Goal: Transaction & Acquisition: Purchase product/service

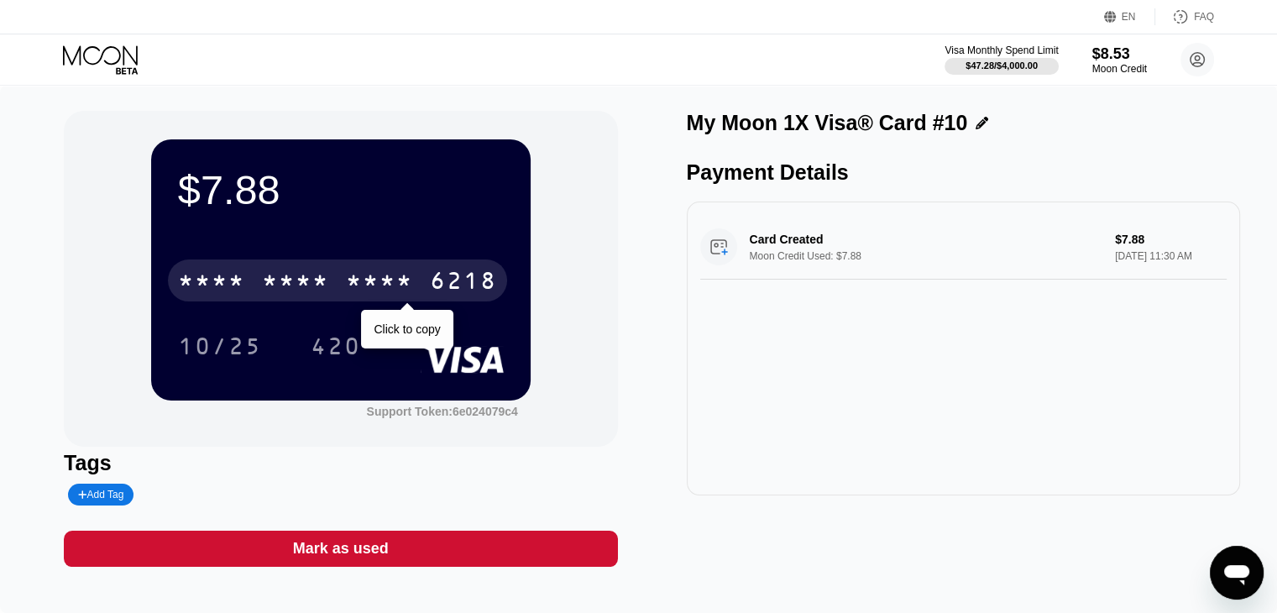
click at [410, 273] on div "* * * *" at bounding box center [379, 282] width 67 height 27
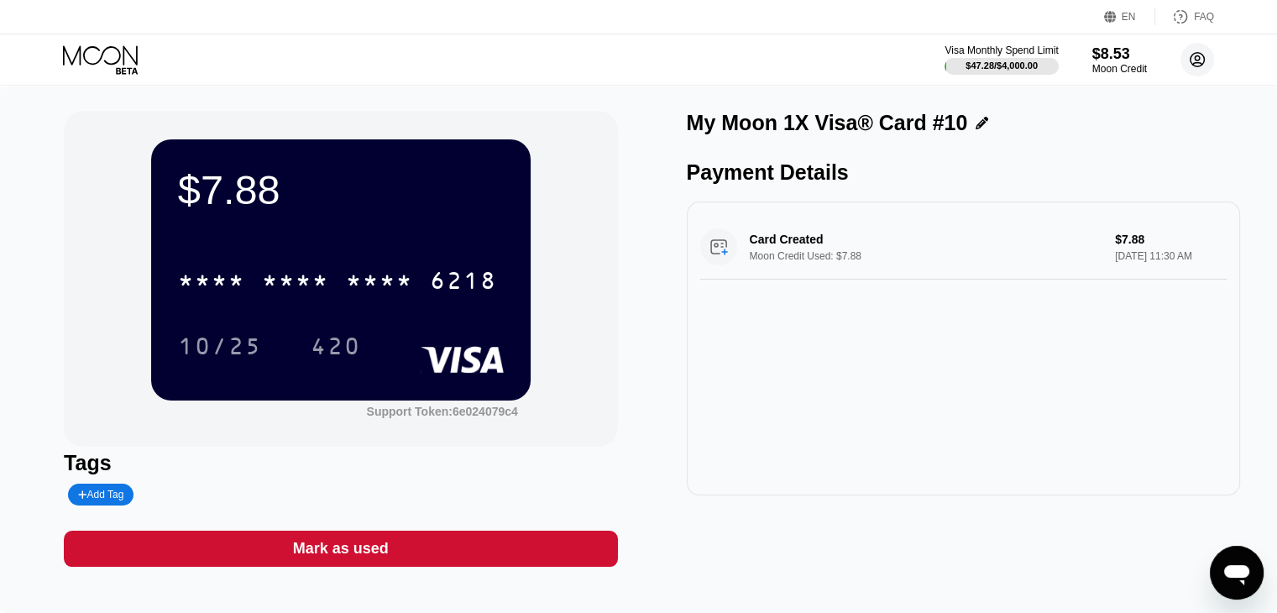
click at [1202, 73] on circle at bounding box center [1197, 60] width 34 height 34
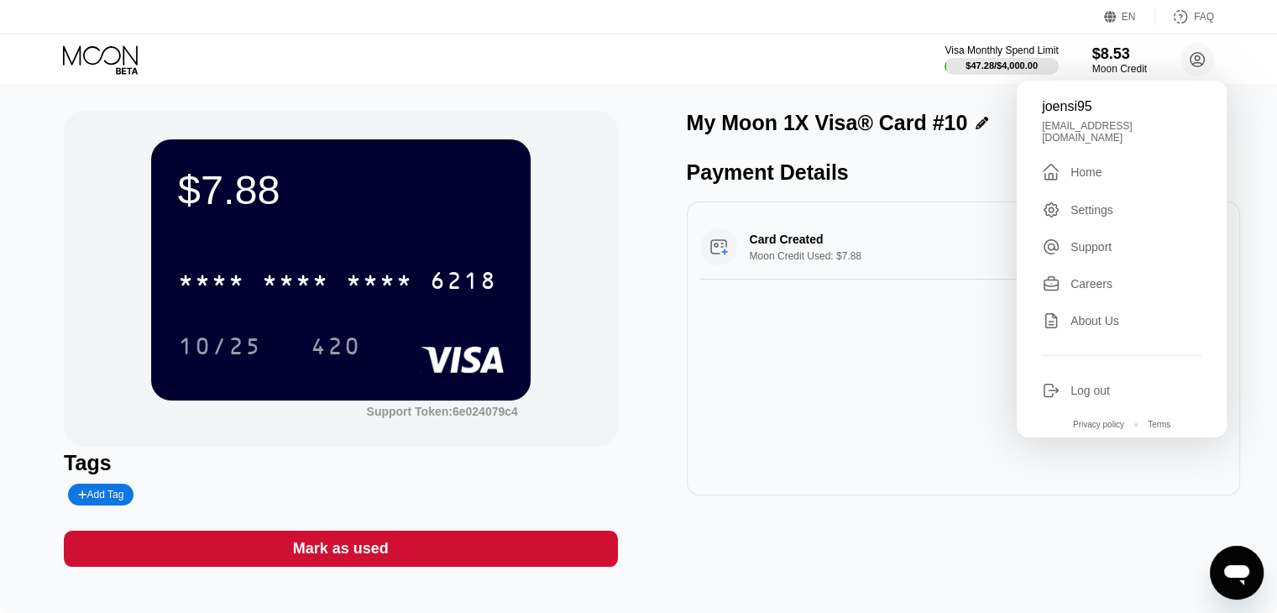
click at [1129, 174] on div " Home" at bounding box center [1122, 172] width 160 height 20
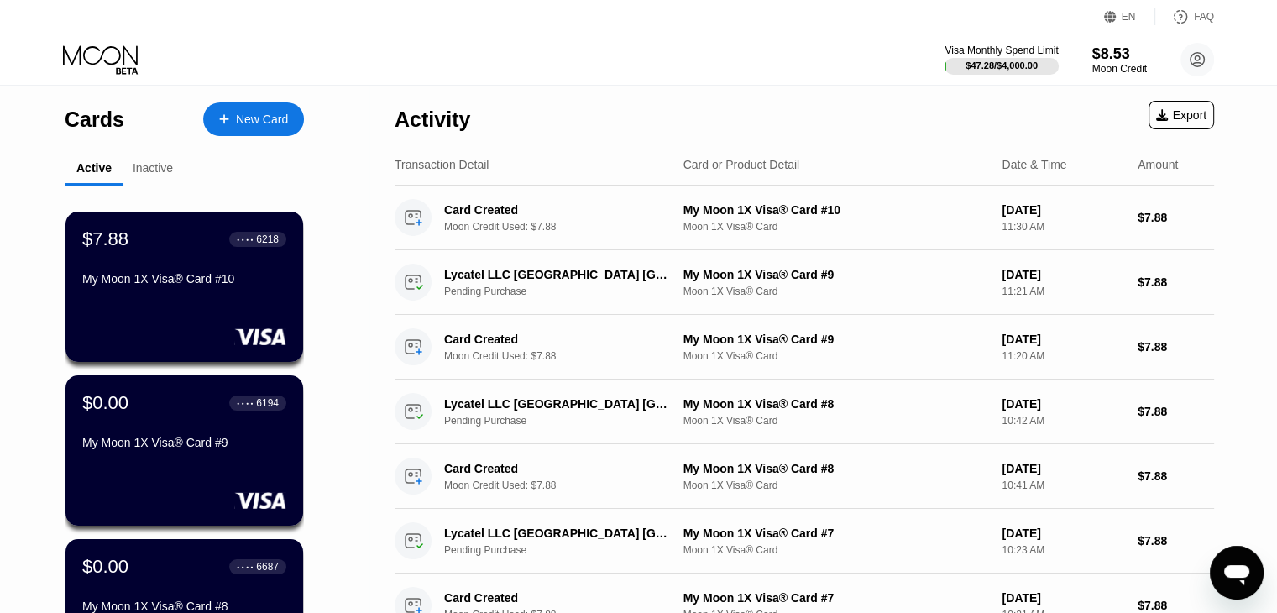
click at [236, 123] on div "New Card" at bounding box center [262, 120] width 52 height 14
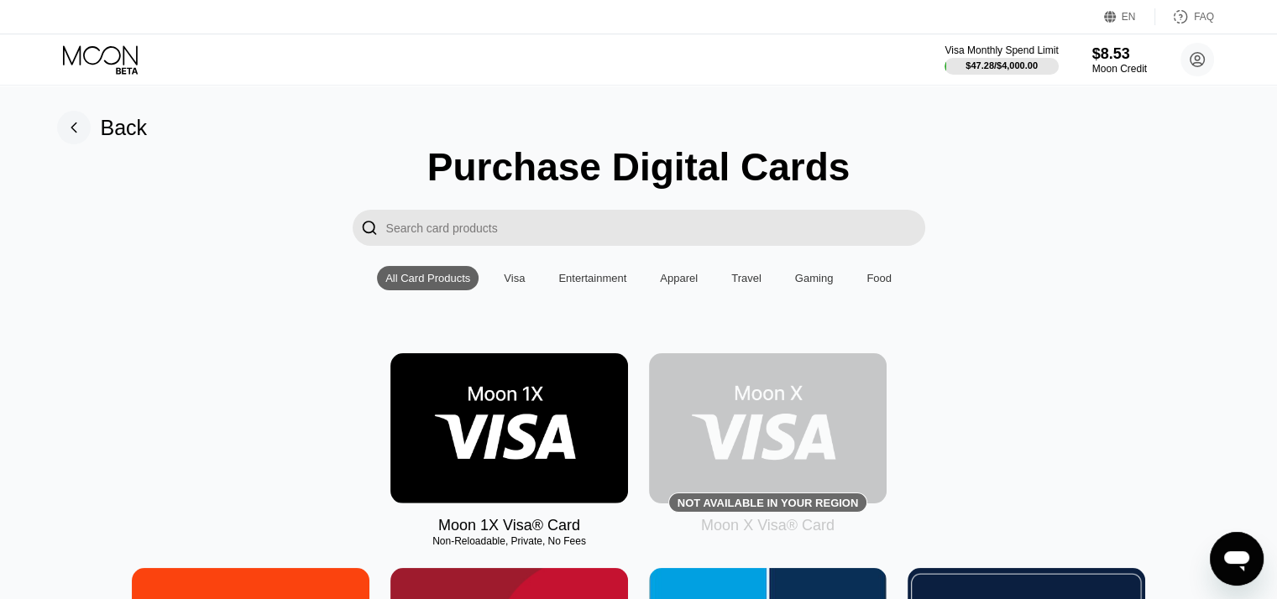
click at [557, 431] on img at bounding box center [509, 428] width 238 height 150
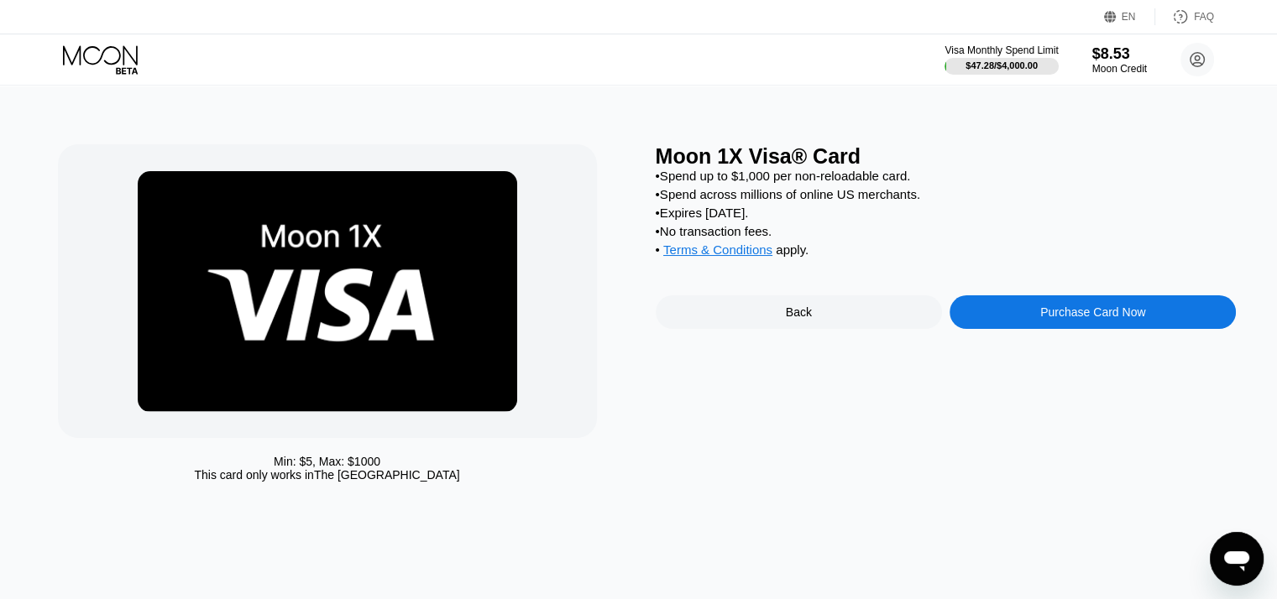
click at [1088, 319] on div "Purchase Card Now" at bounding box center [1092, 312] width 105 height 13
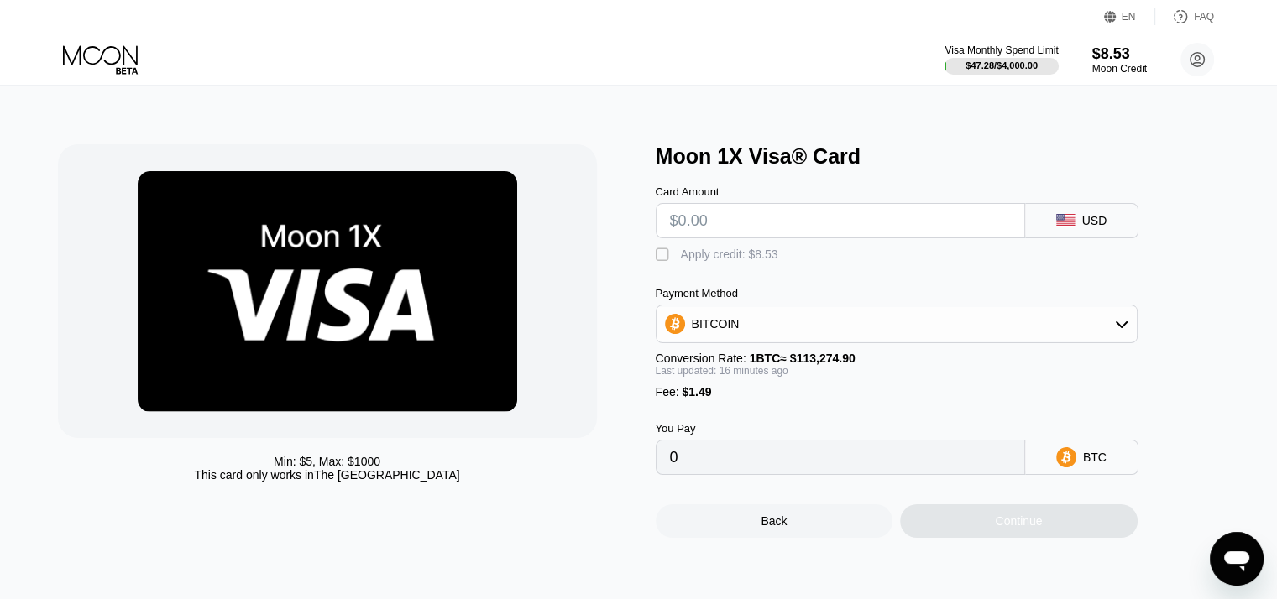
click at [887, 234] on input "text" at bounding box center [840, 221] width 341 height 34
type input "$8"
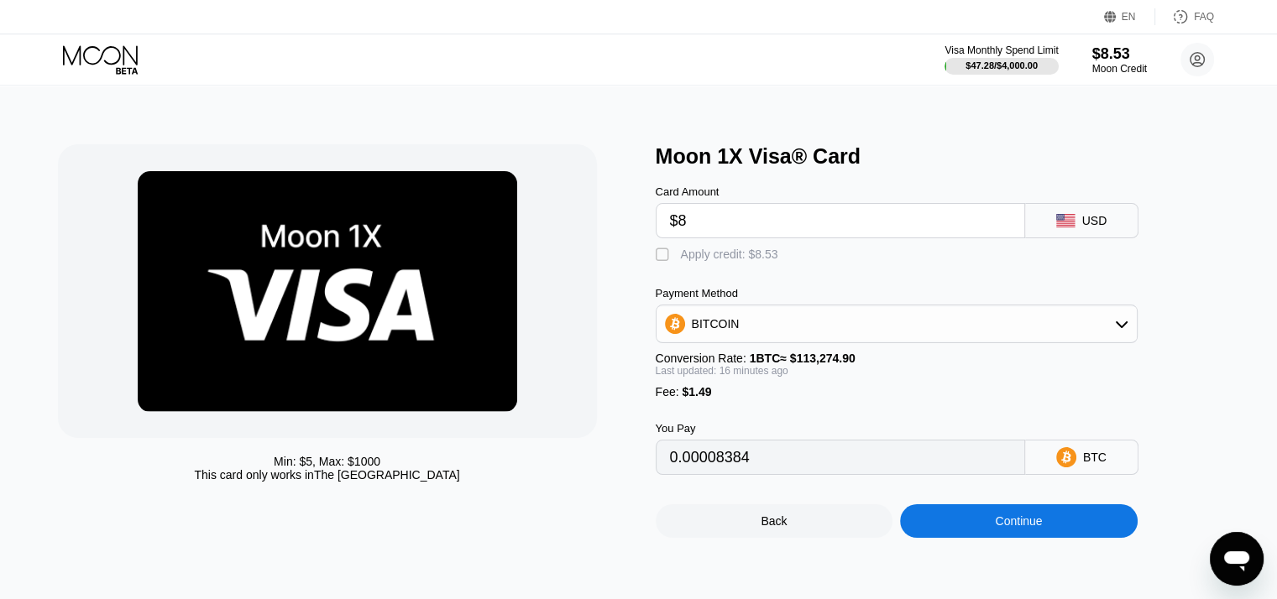
type input "0.00008384"
type input "$8.5"
type input "0.00008826"
type input "$8.53"
type input "0.00008852"
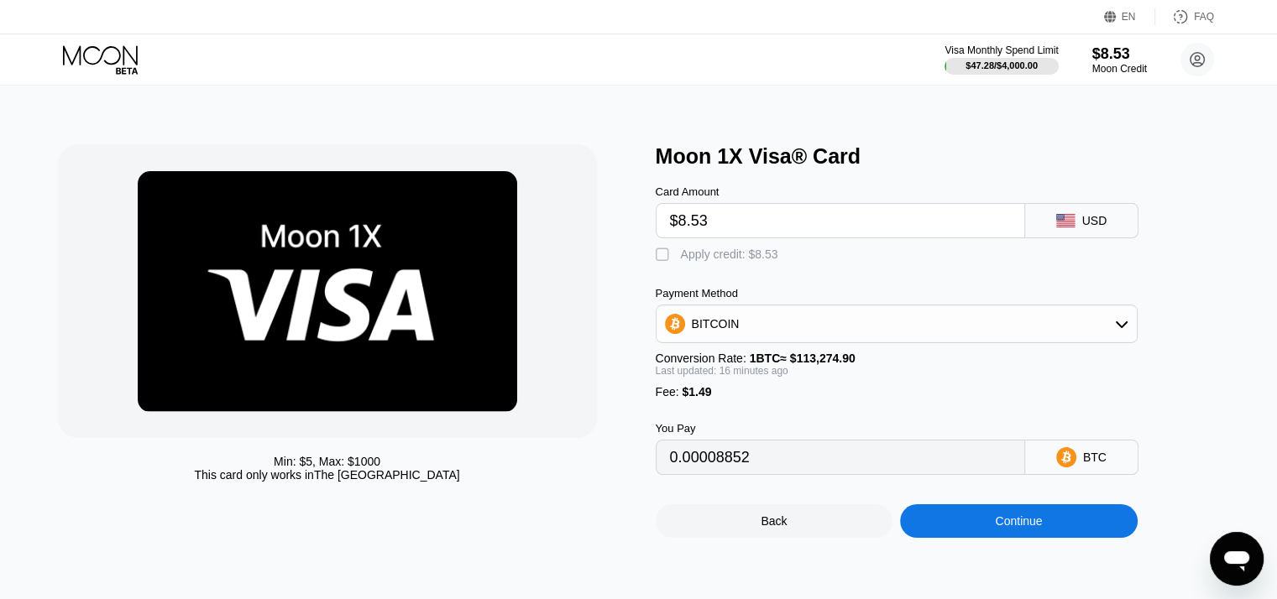
type input "$8.53"
click at [696, 255] on div "Apply credit: $8.53" at bounding box center [729, 254] width 97 height 13
type input "0.00001316"
click at [810, 238] on input "$8.53" at bounding box center [840, 221] width 341 height 34
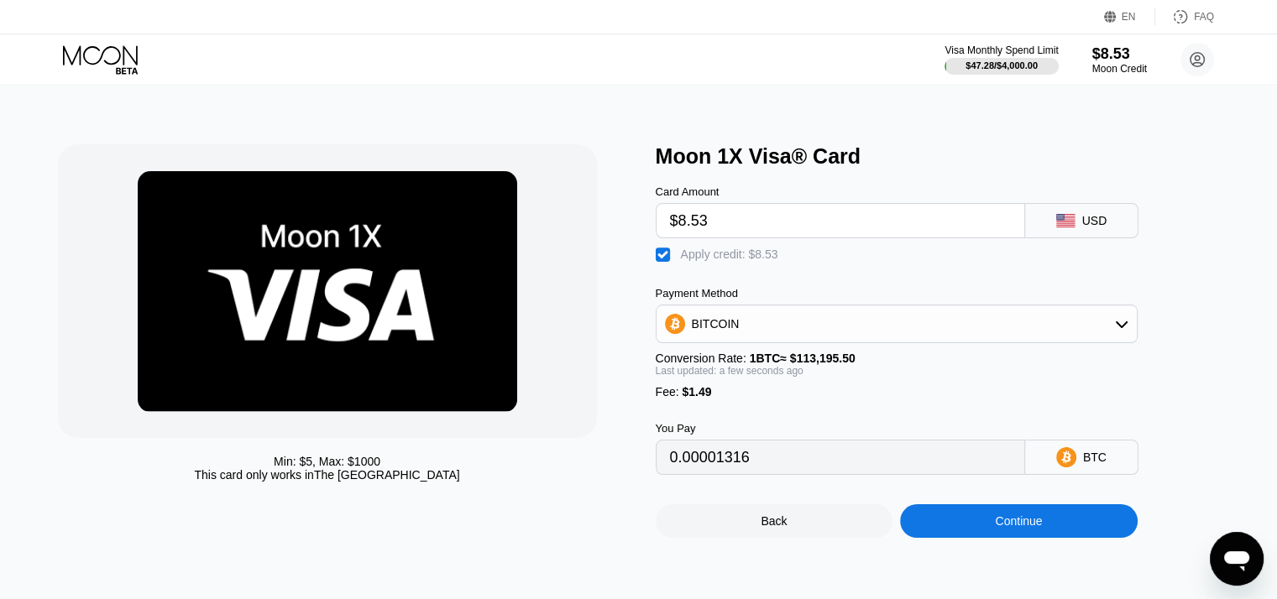
type input "$7"
type input "0"
type input "$7.88"
type input "0.00000742"
click at [782, 222] on input "$7.88" at bounding box center [840, 221] width 341 height 34
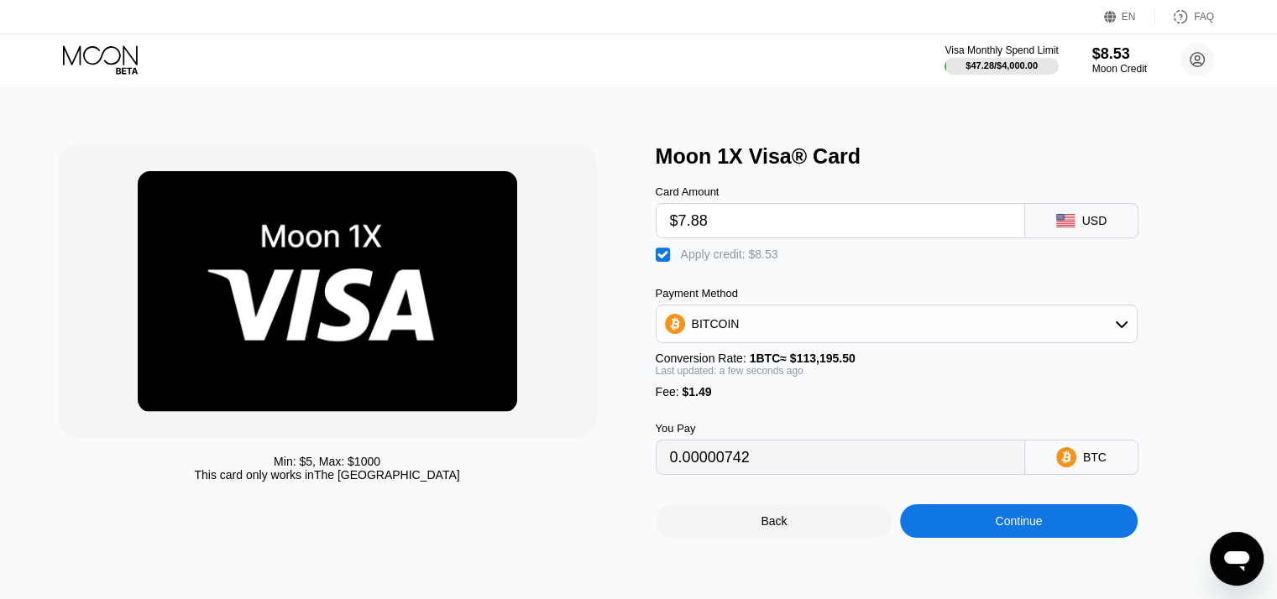
click at [782, 222] on input "$7.88" at bounding box center [840, 221] width 341 height 34
type input "$8"
type input "0.00000848"
type input "$8.5"
type input "0.0000129"
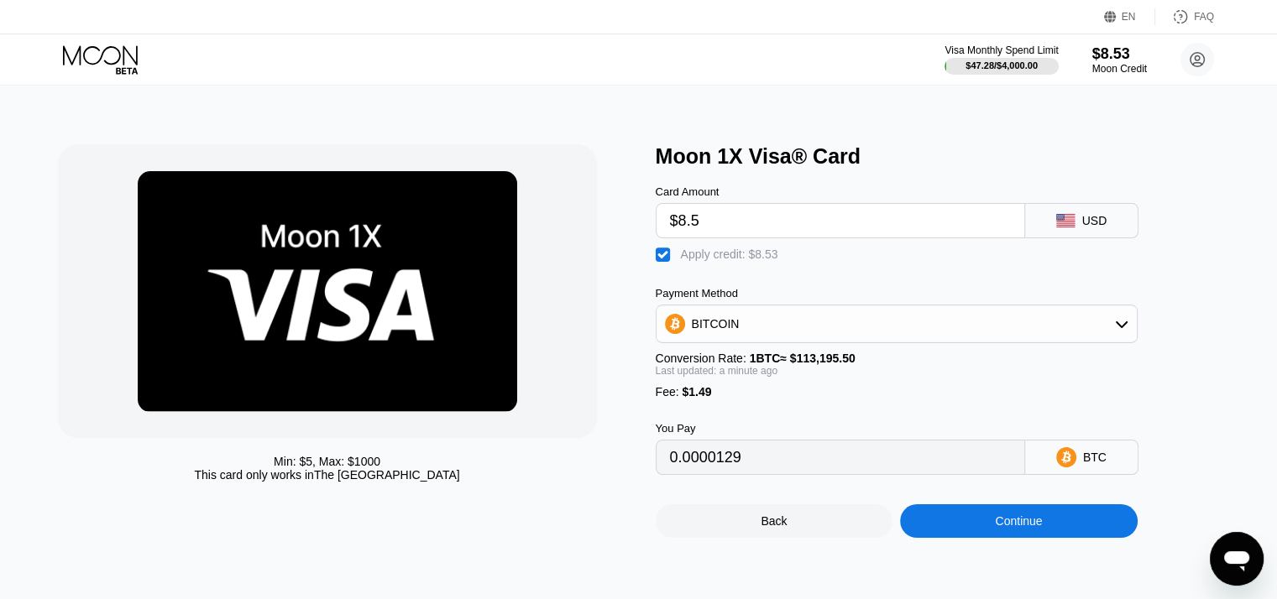
type input "$8.53"
type input "0.00001316"
click at [1053, 165] on div "Moon 1X Visa® Card" at bounding box center [946, 156] width 581 height 24
click at [787, 231] on input "$8.53" at bounding box center [840, 221] width 341 height 34
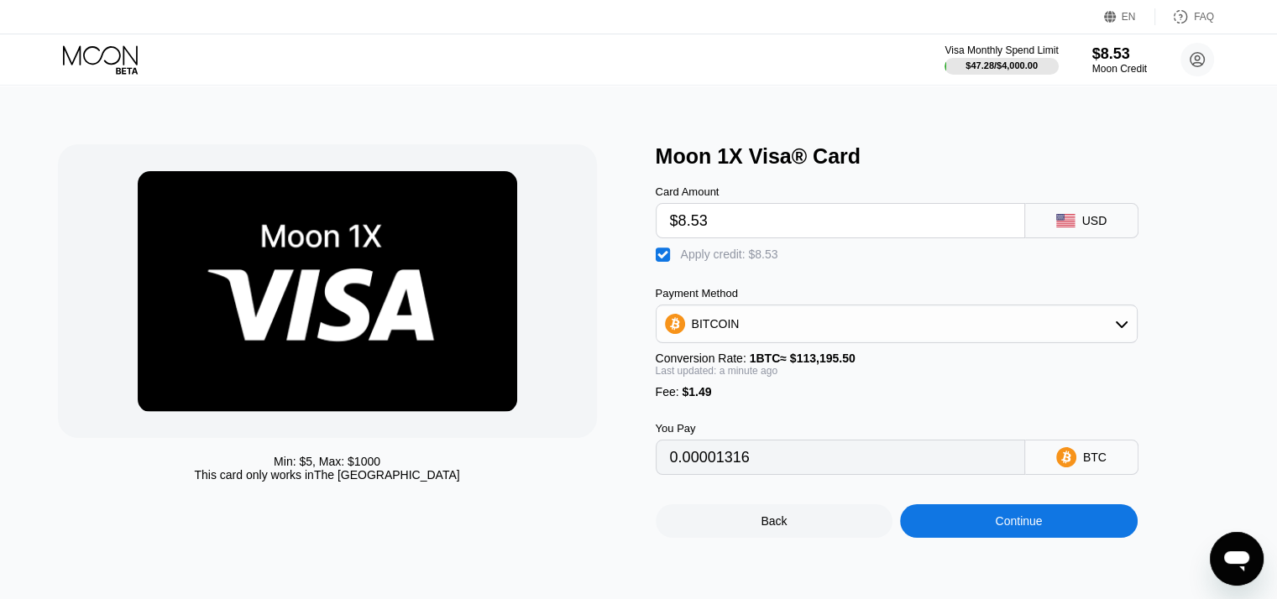
type input "$7"
type input "0"
type input "$7.8"
type input "0.00000672"
type input "$7.88"
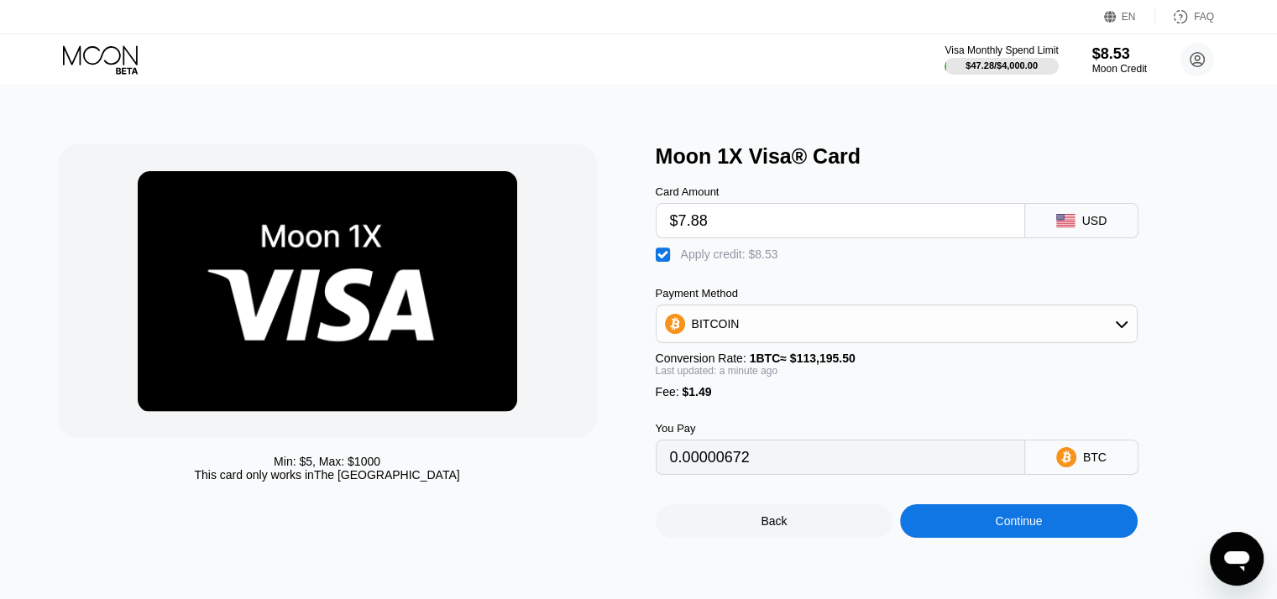
type input "0.00000742"
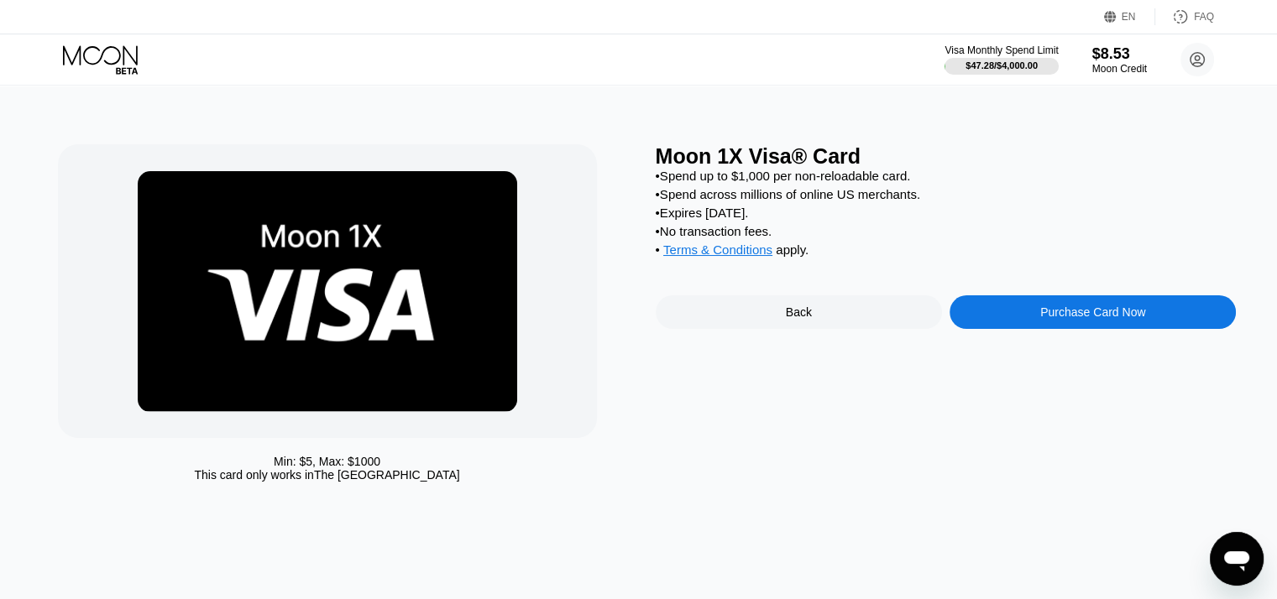
click at [1047, 329] on div "Purchase Card Now" at bounding box center [1093, 313] width 286 height 34
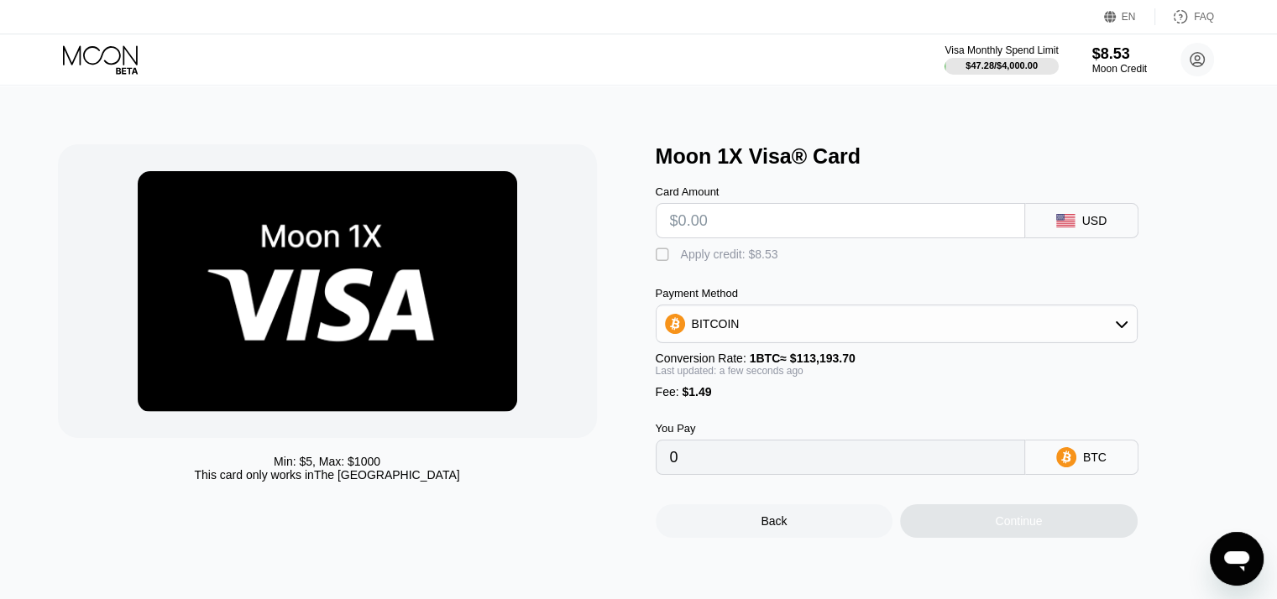
click at [859, 238] on input "text" at bounding box center [840, 221] width 341 height 34
type input "$8"
type input "0.00008384"
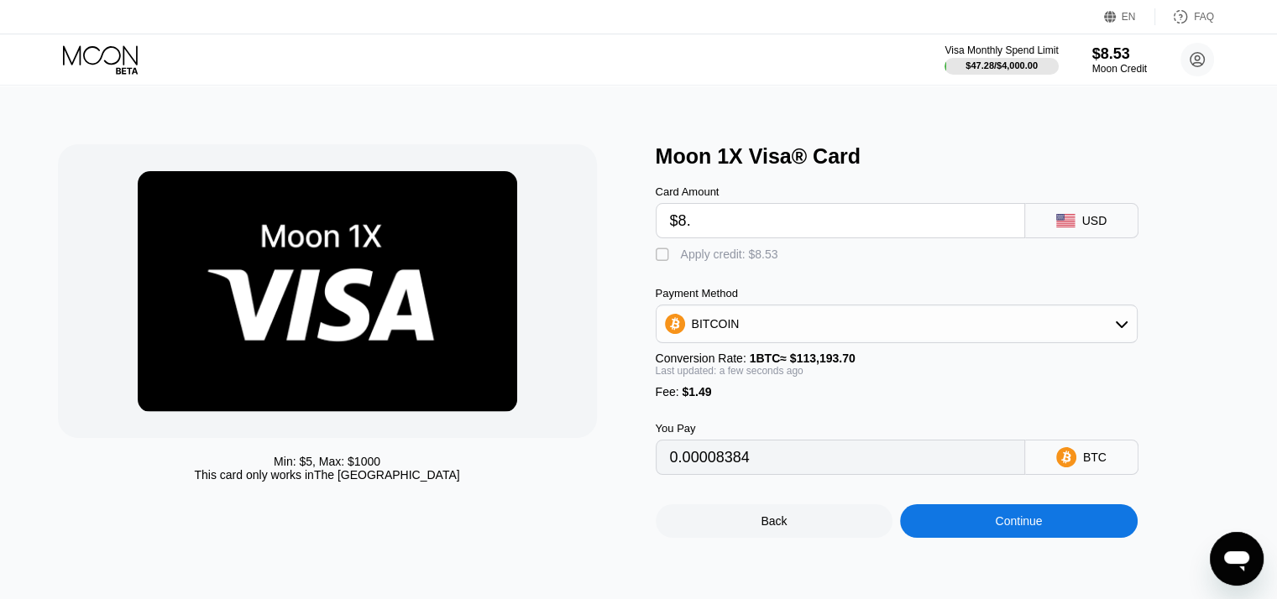
type input "$8.5"
type input "0.00008826"
type input "$8.53"
type input "0.00008853"
type input "$8.53"
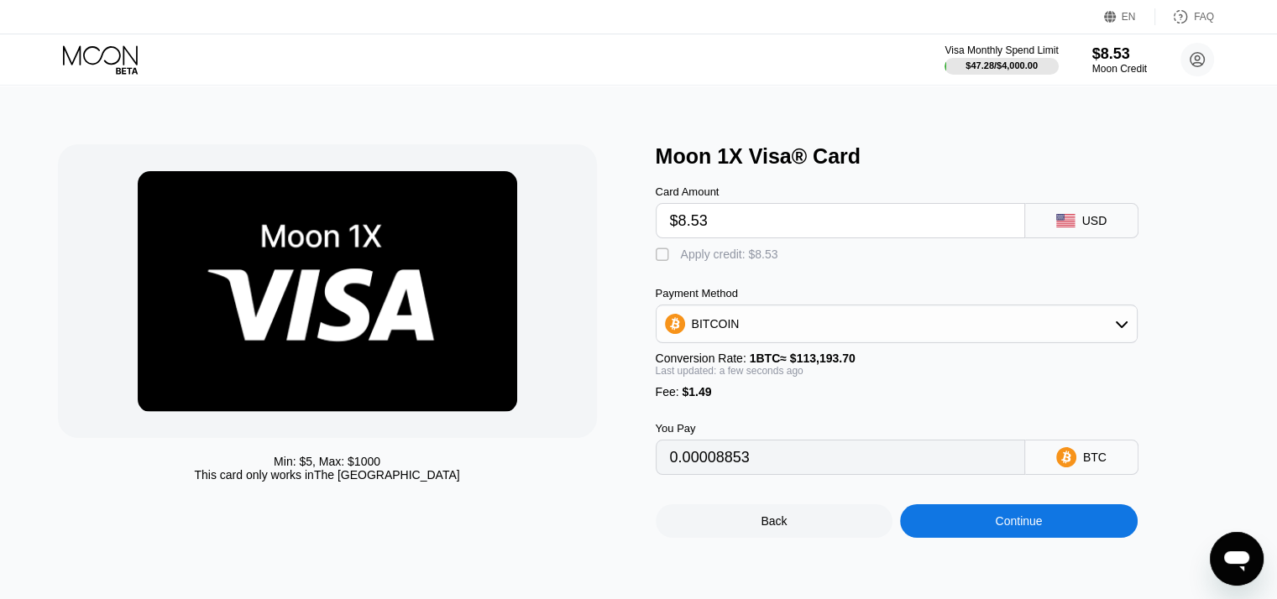
click at [766, 261] on div "Apply credit: $8.53" at bounding box center [729, 254] width 97 height 13
type input "0.00001317"
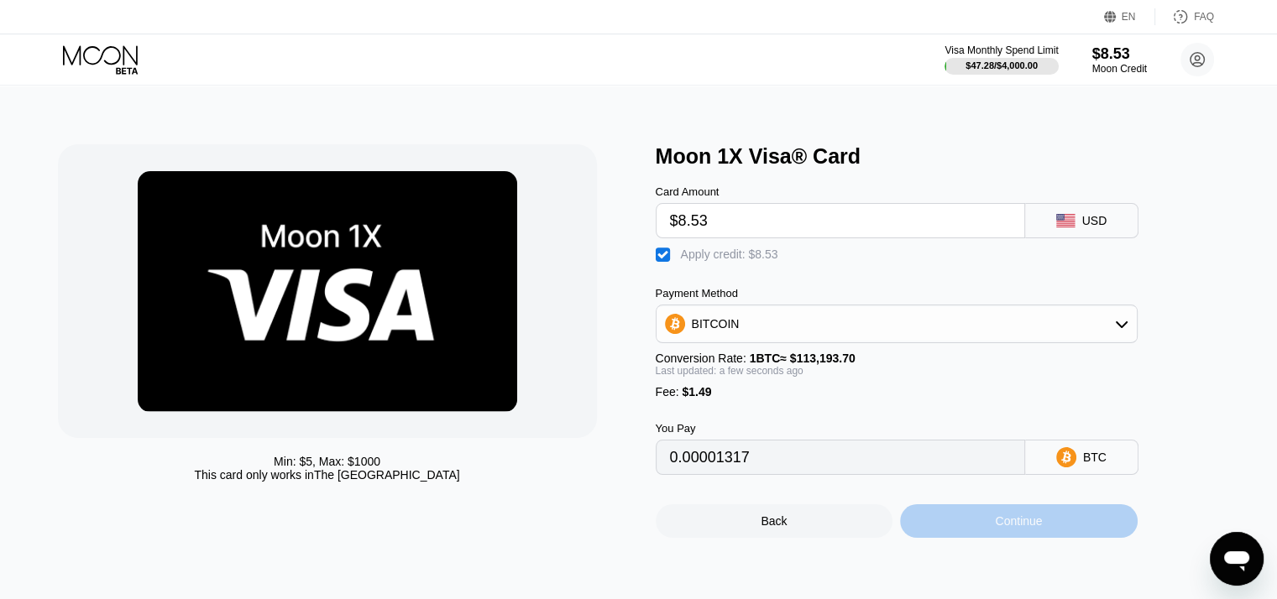
click at [1016, 528] on div "Continue" at bounding box center [1018, 521] width 47 height 13
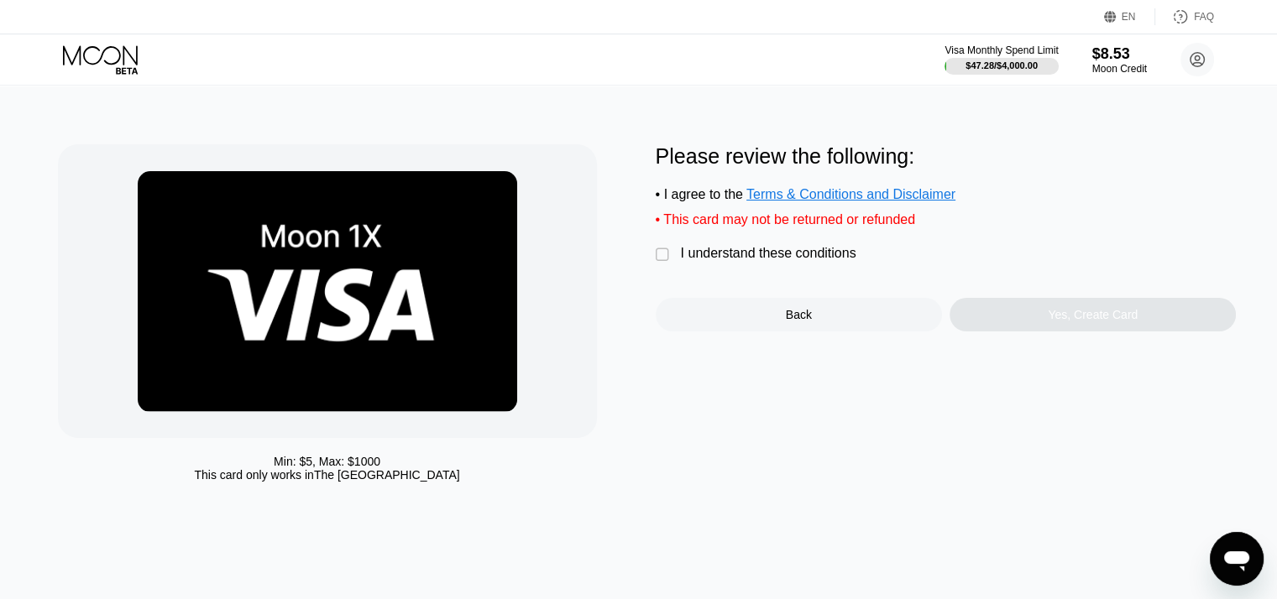
click at [735, 261] on div "I understand these conditions" at bounding box center [768, 253] width 175 height 15
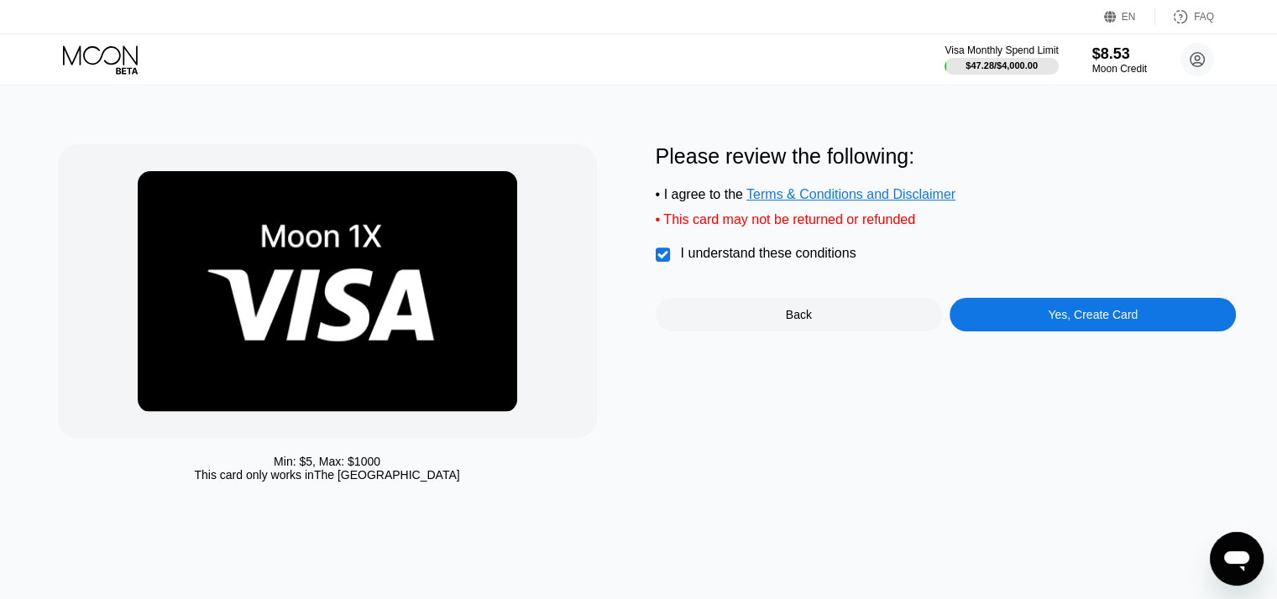
click at [1033, 332] on div "Yes, Create Card" at bounding box center [1093, 315] width 286 height 34
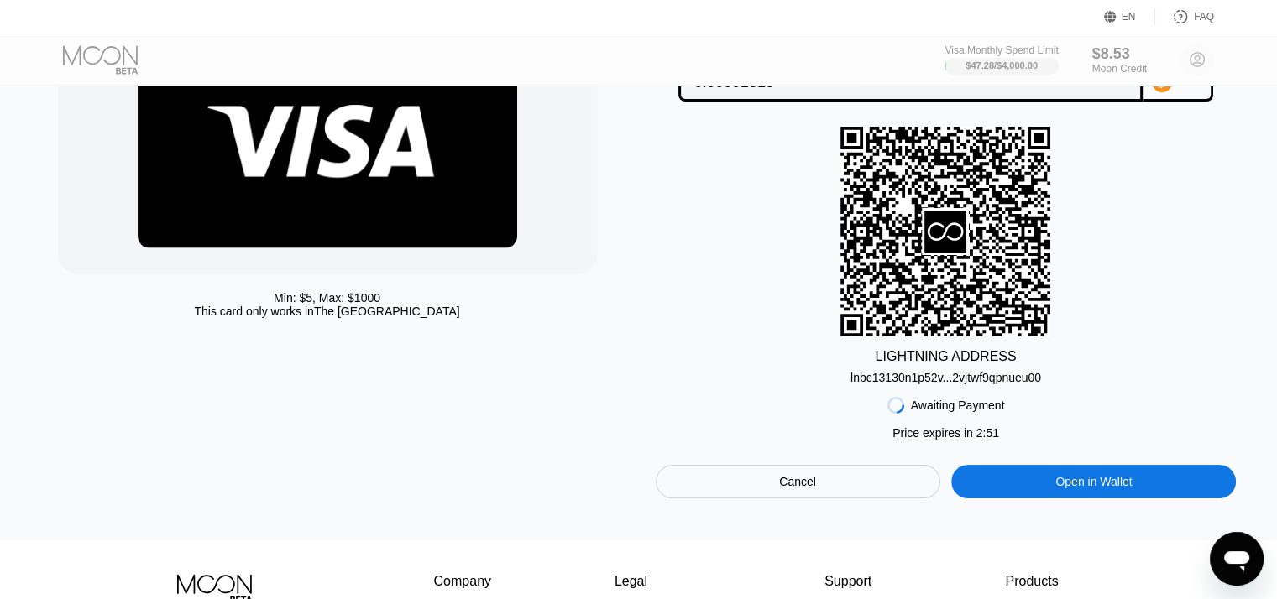
scroll to position [168, 0]
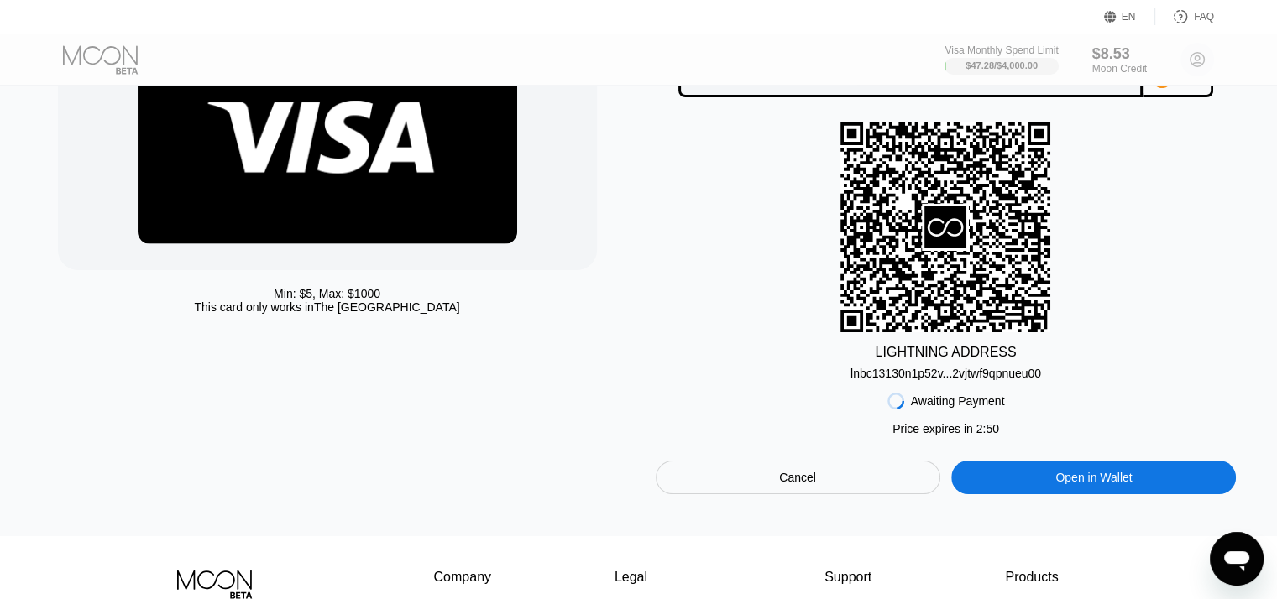
click at [833, 491] on div "Cancel" at bounding box center [798, 478] width 285 height 34
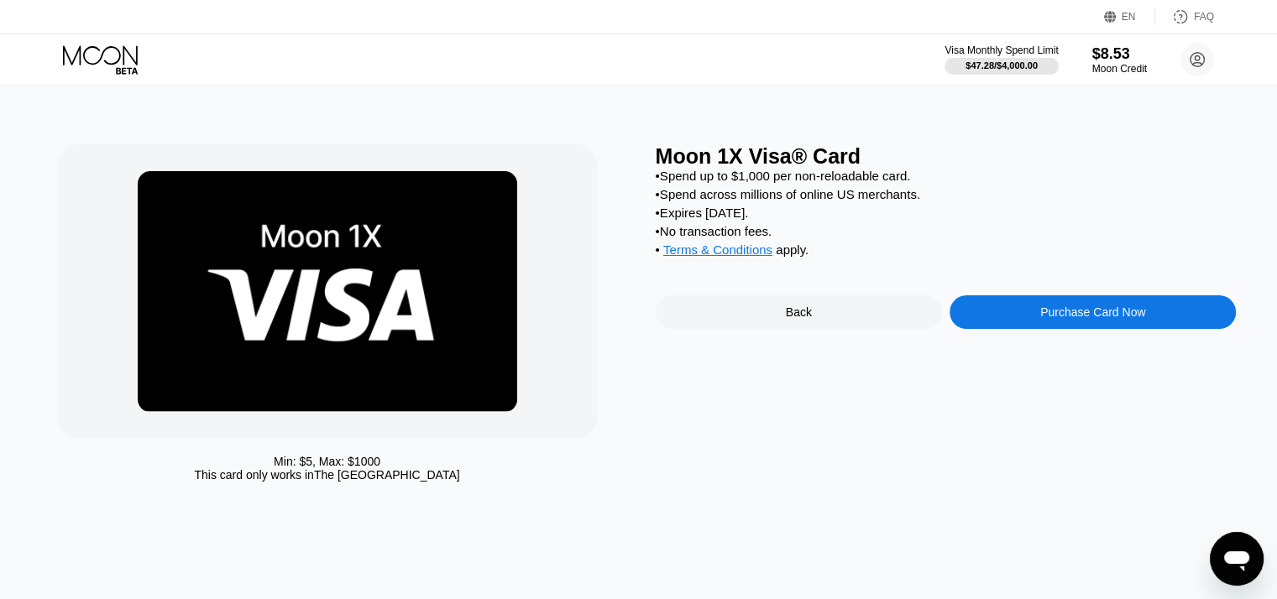
click at [1050, 319] on div "Purchase Card Now" at bounding box center [1092, 312] width 105 height 13
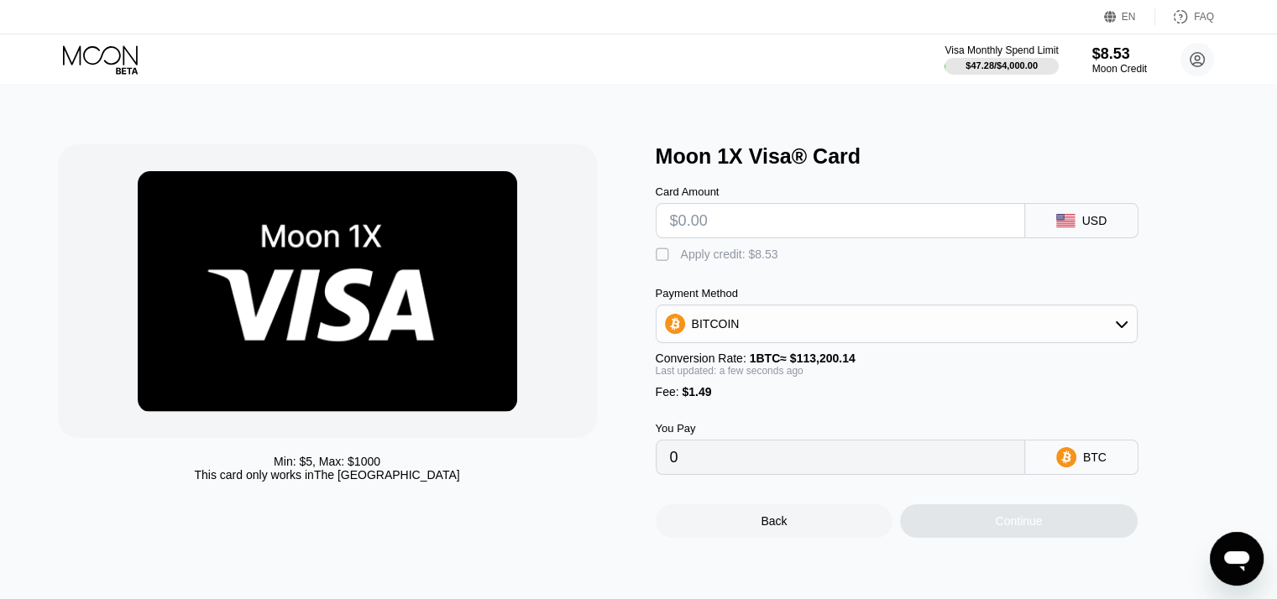
click at [851, 236] on input "text" at bounding box center [840, 221] width 341 height 34
type input "$8"
type input "0.00008384"
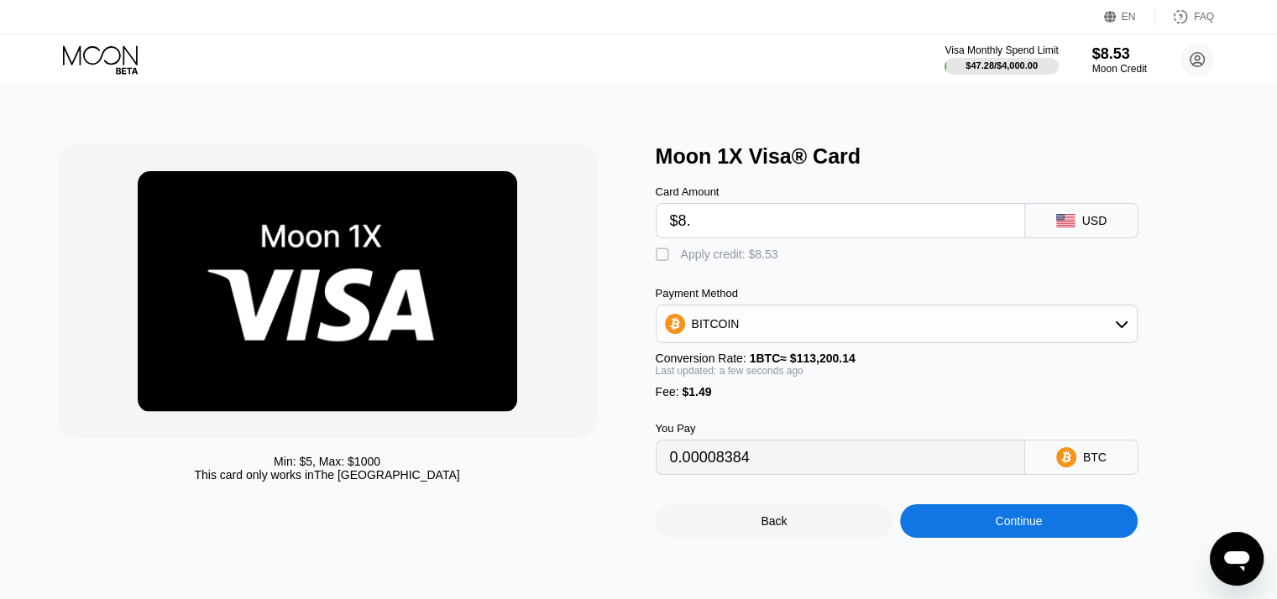
type input "$8.5"
type input "0.00008826"
type input "$8.53"
type input "0.00008852"
type input "$8.53"
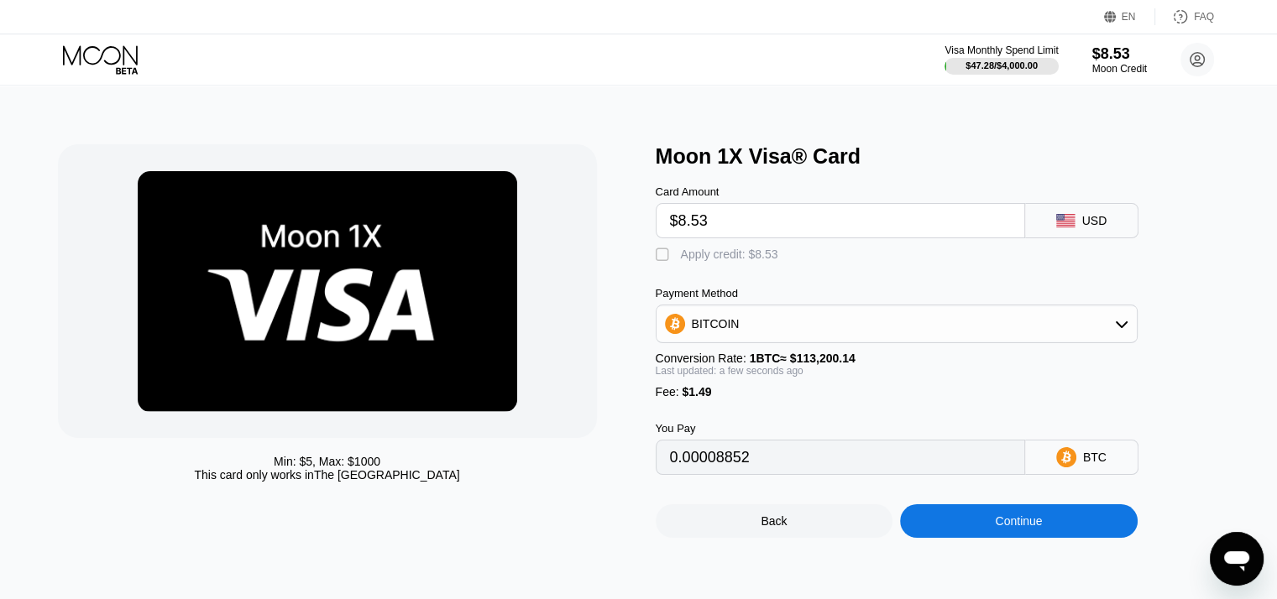
click at [749, 261] on div "Apply credit: $8.53" at bounding box center [729, 254] width 97 height 13
type input "0.00001316"
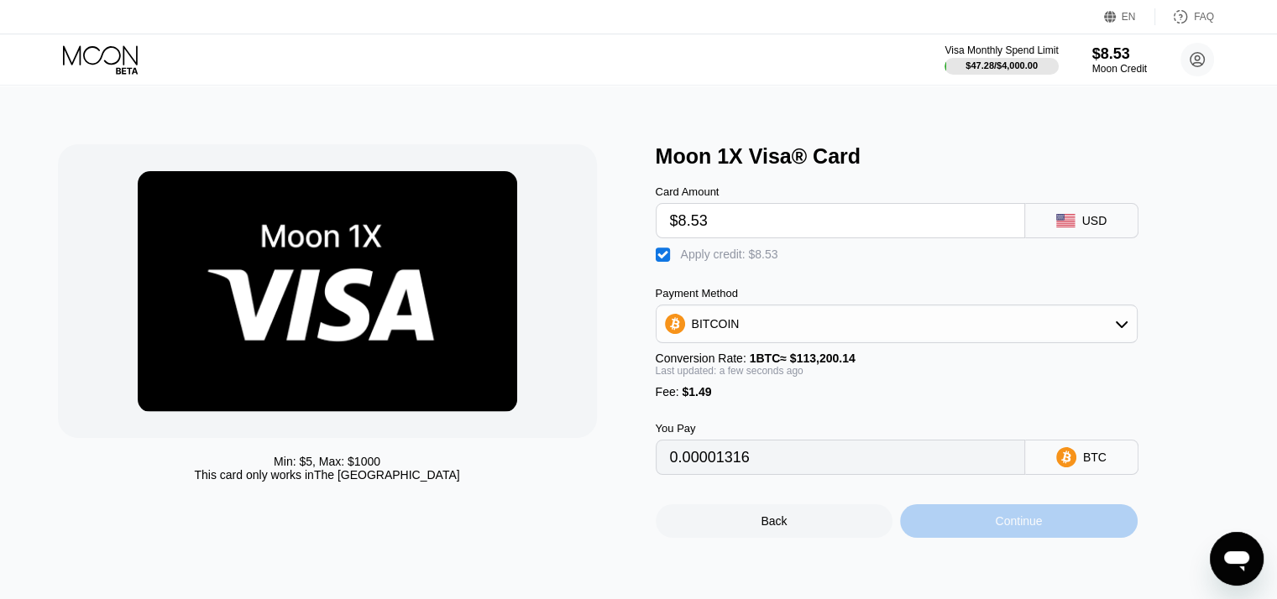
click at [1001, 528] on div "Continue" at bounding box center [1019, 522] width 238 height 34
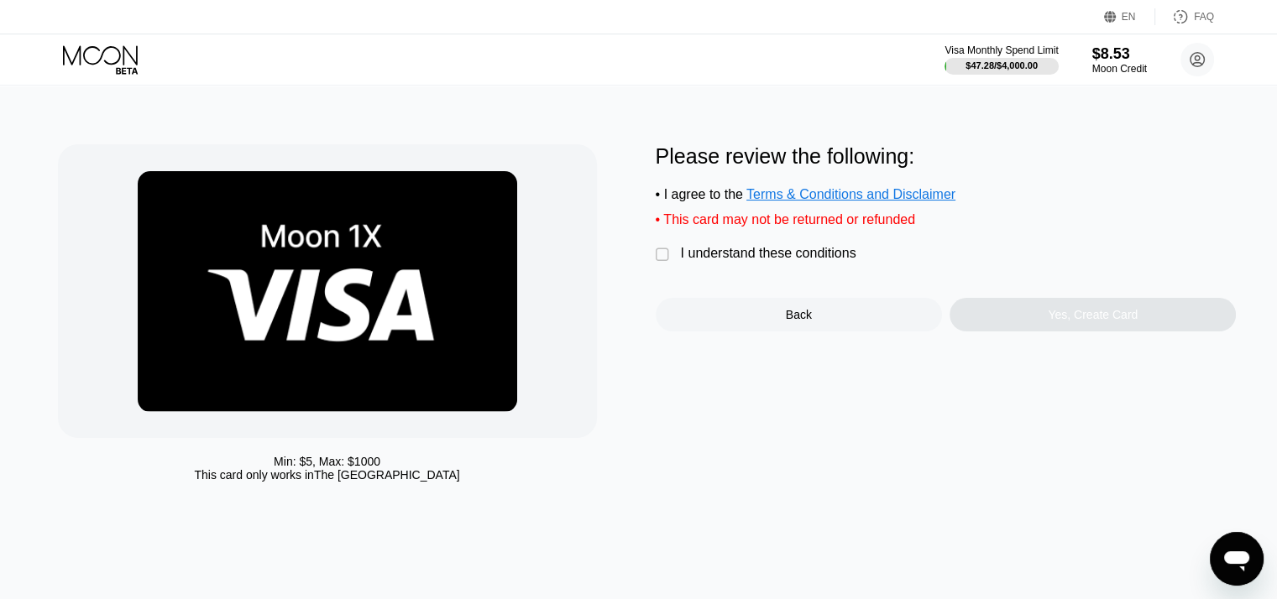
click at [682, 261] on div "I understand these conditions" at bounding box center [768, 253] width 175 height 15
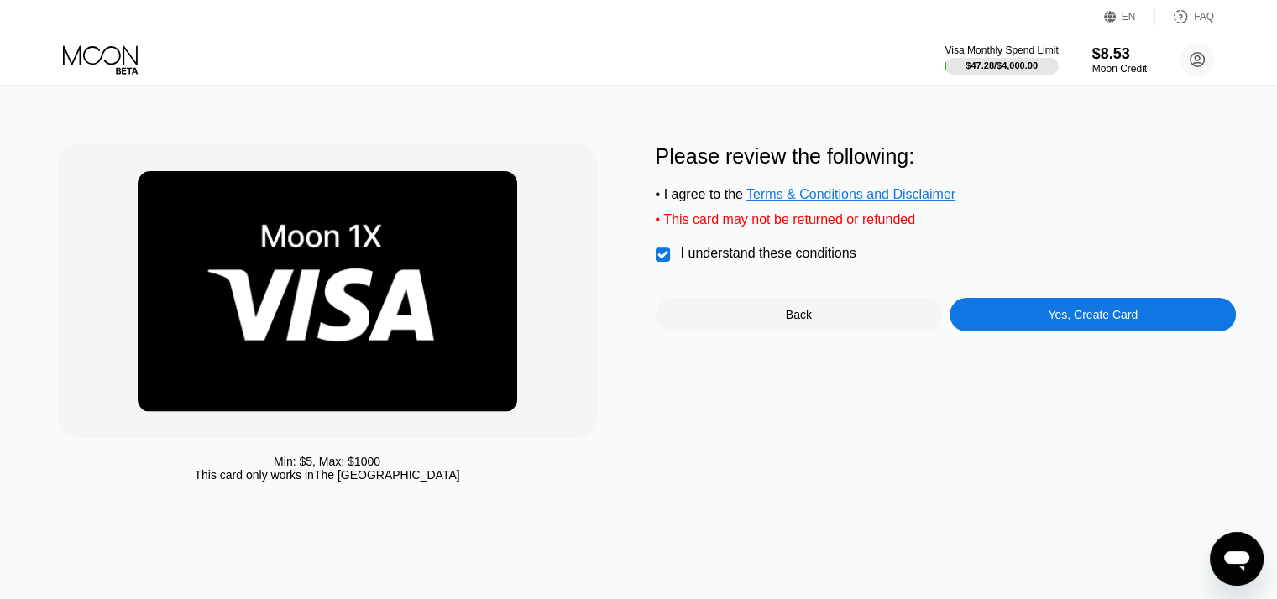
click at [1033, 332] on div "Yes, Create Card" at bounding box center [1093, 315] width 286 height 34
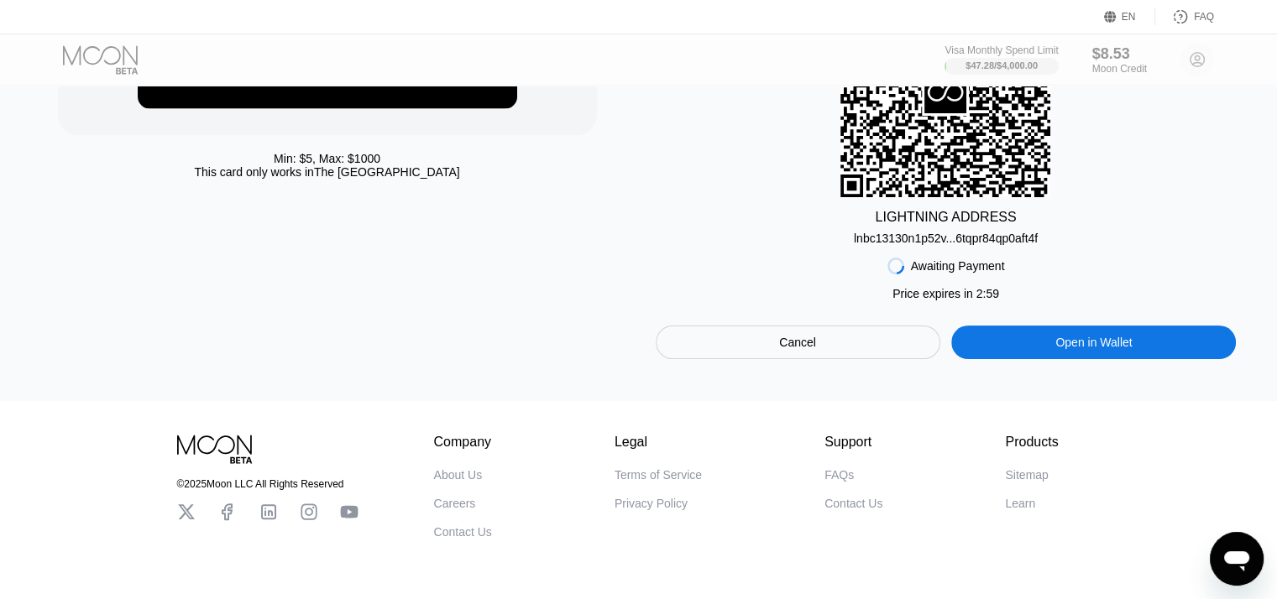
scroll to position [336, 0]
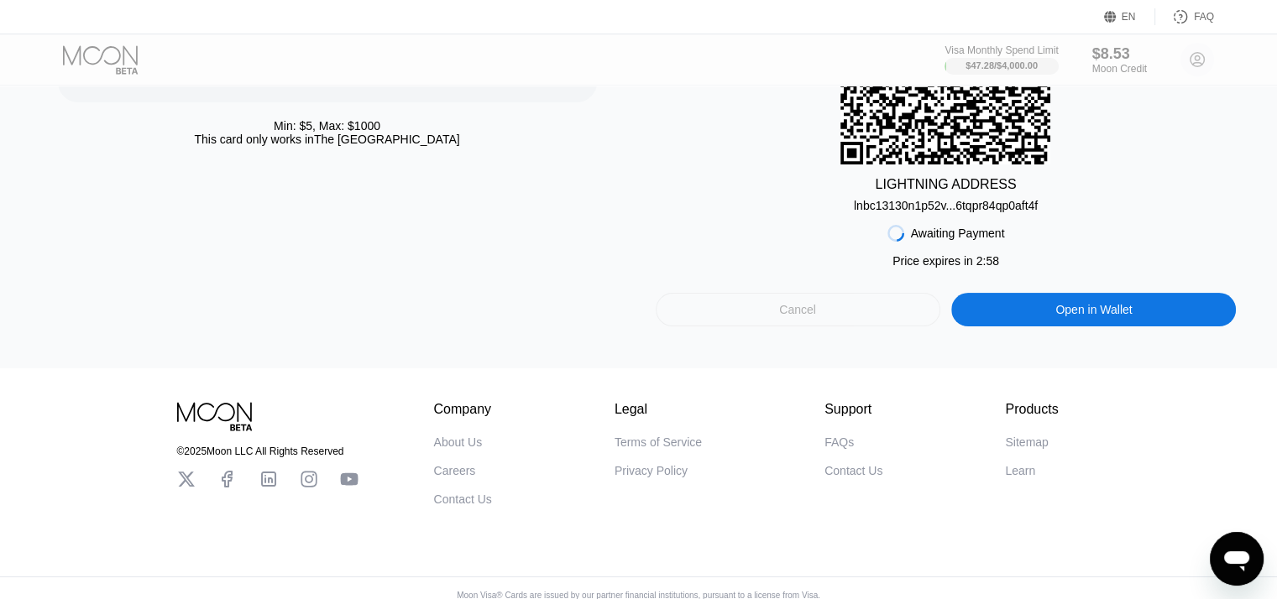
click at [814, 317] on div "Cancel" at bounding box center [797, 309] width 37 height 15
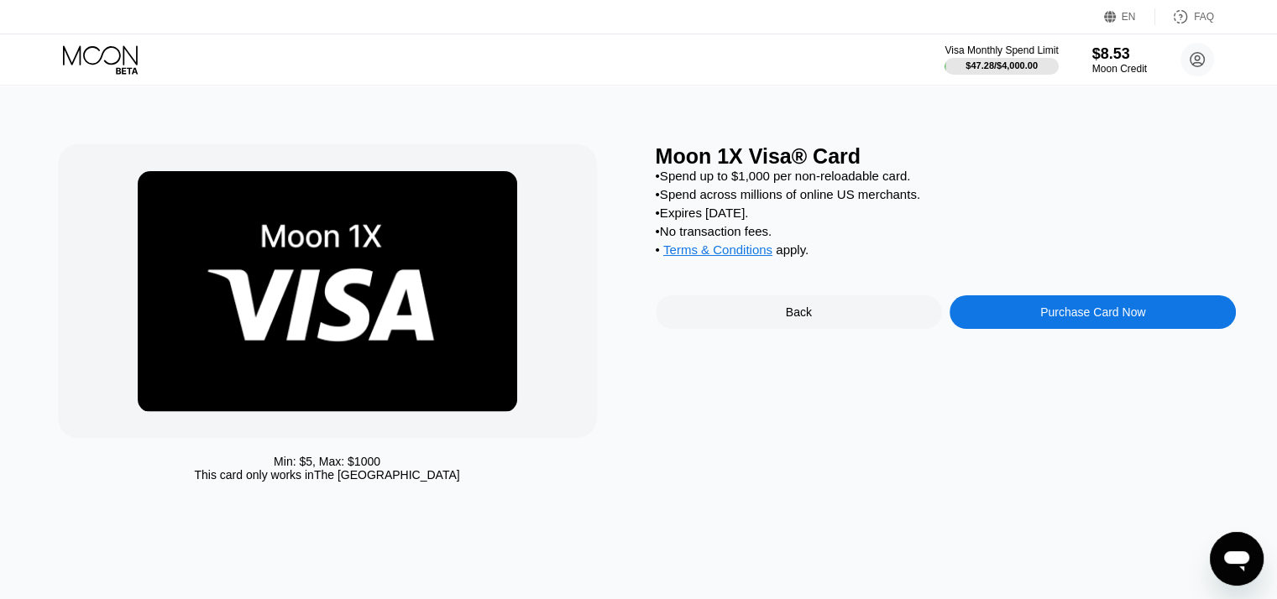
click at [1076, 319] on div "Purchase Card Now" at bounding box center [1092, 312] width 105 height 13
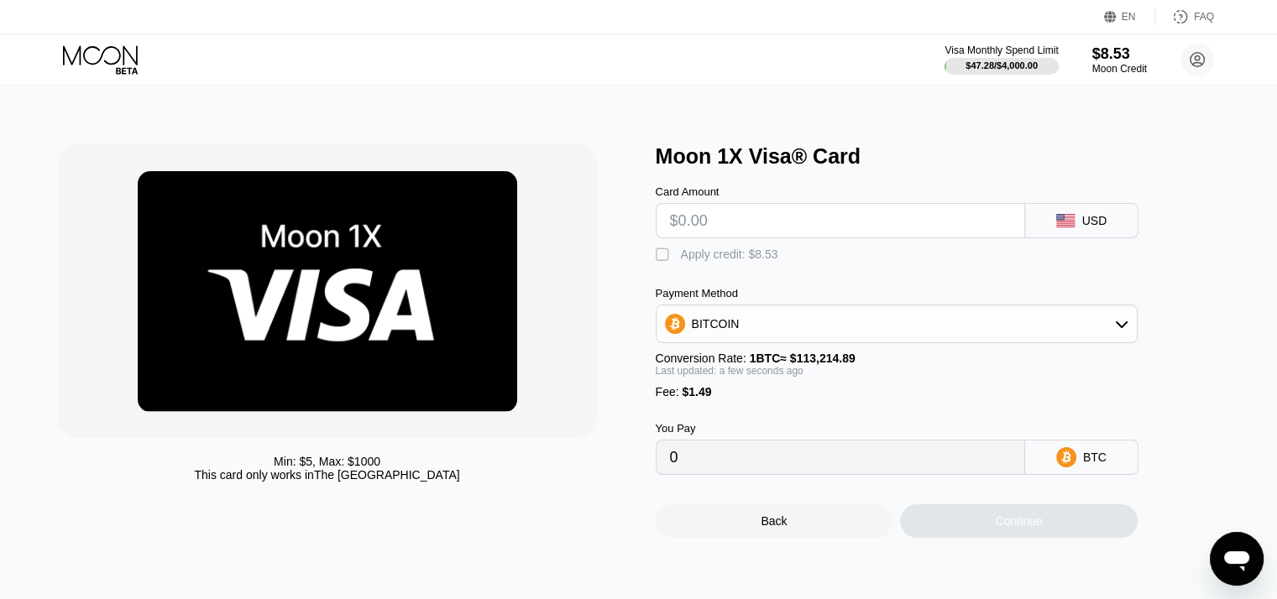
click at [748, 229] on input "text" at bounding box center [840, 221] width 341 height 34
type input "$7"
type input "0.00007500"
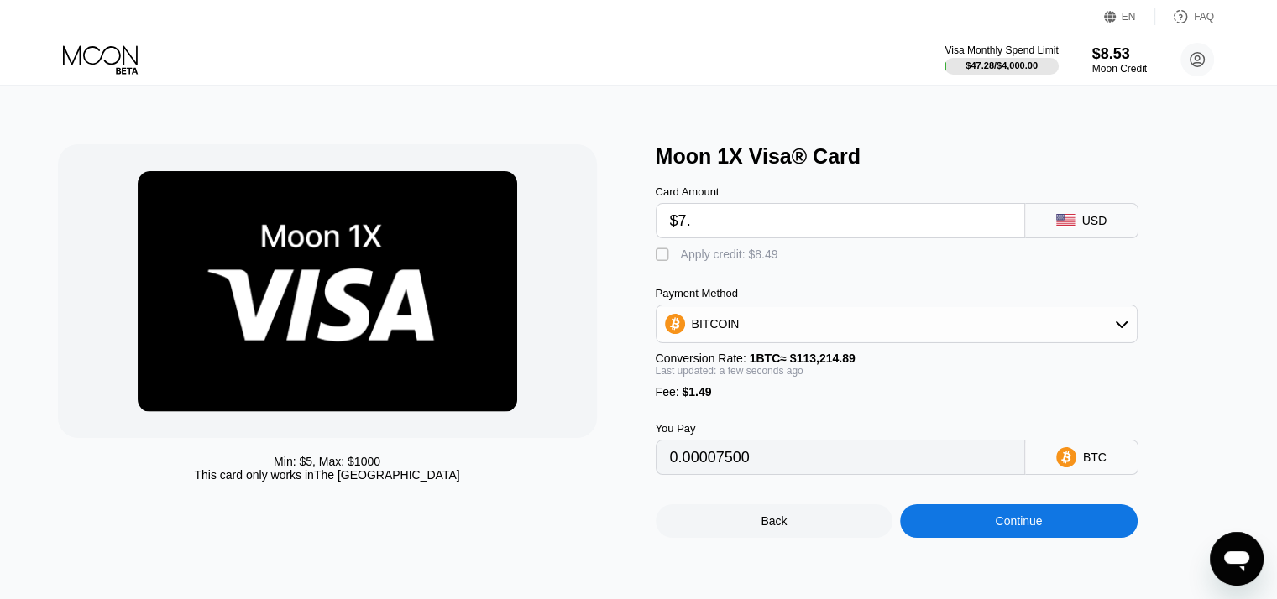
type input "$7.8"
type input "0.00008206"
type input "$7.88"
type input "0.00008277"
type input "$7.88"
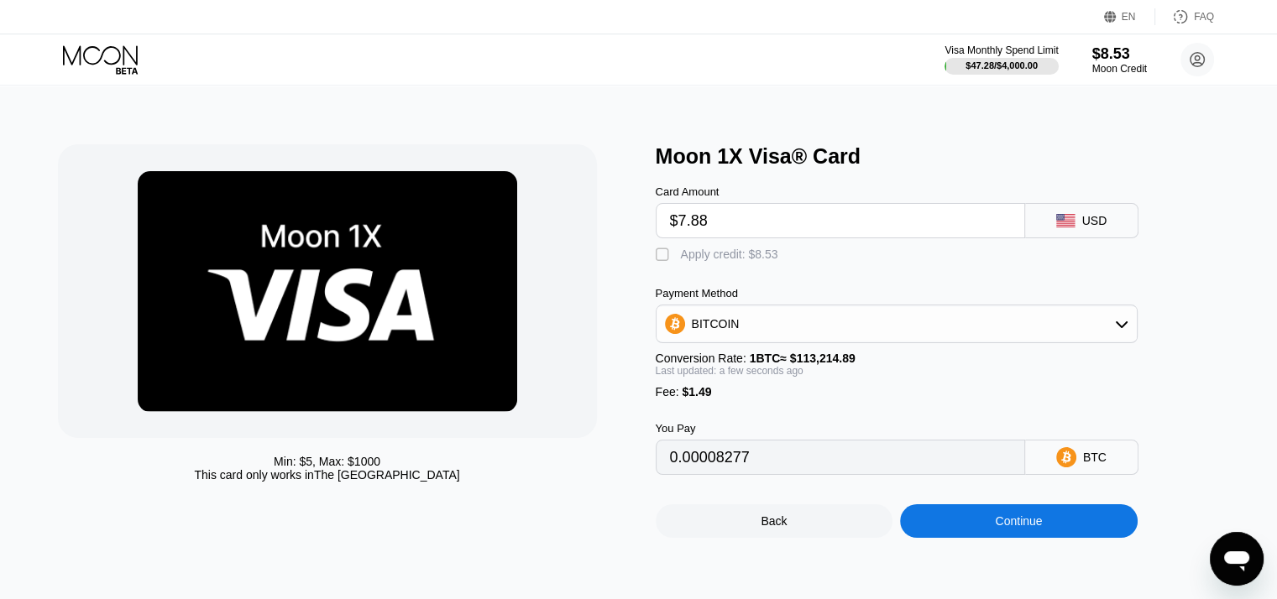
click at [749, 256] on div "Apply credit: $8.53" at bounding box center [729, 254] width 97 height 13
type input "0.00000742"
click at [1018, 528] on div "Continue" at bounding box center [1018, 521] width 47 height 13
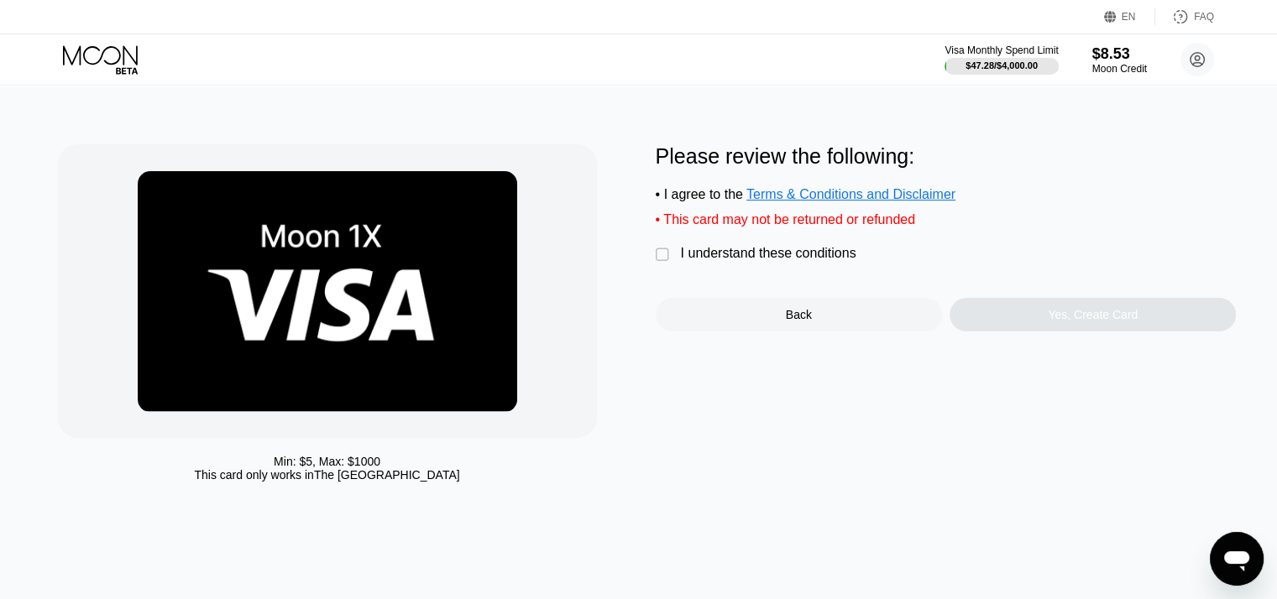
click at [761, 261] on div "I understand these conditions" at bounding box center [768, 253] width 175 height 15
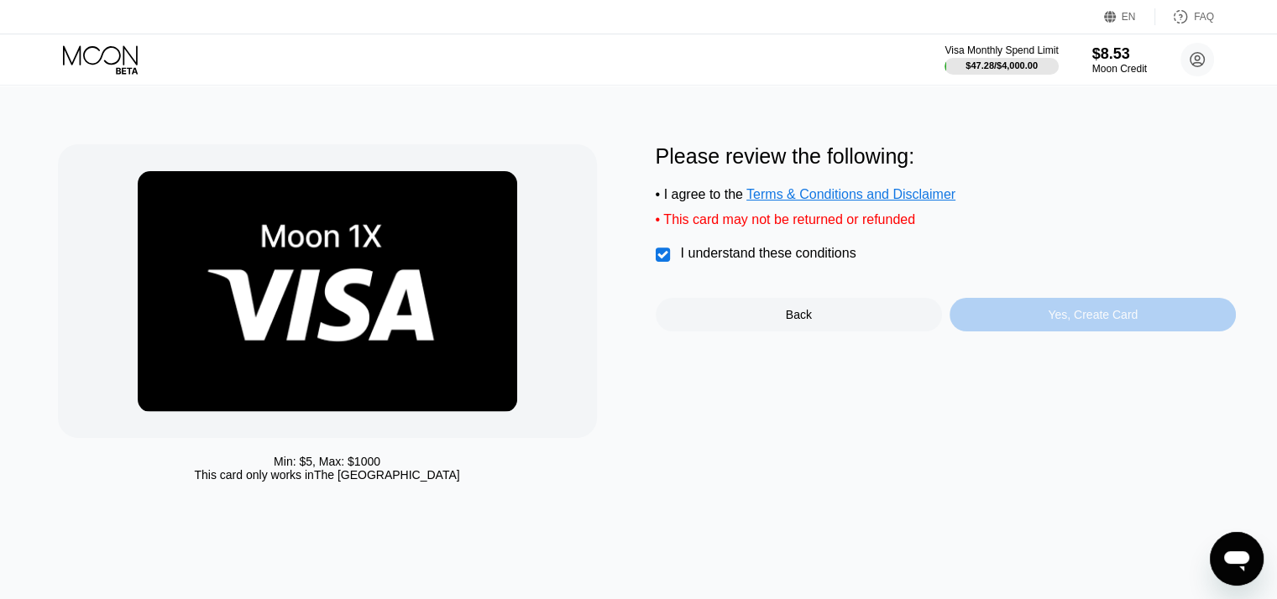
click at [1074, 322] on div "Yes, Create Card" at bounding box center [1093, 314] width 90 height 13
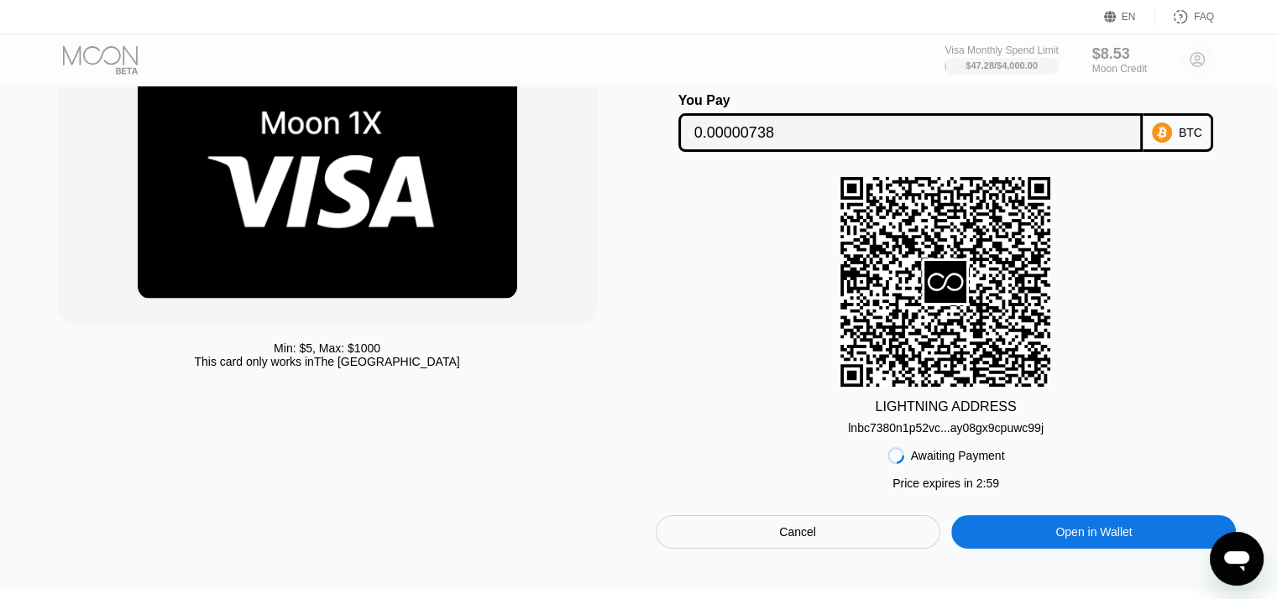
scroll to position [168, 0]
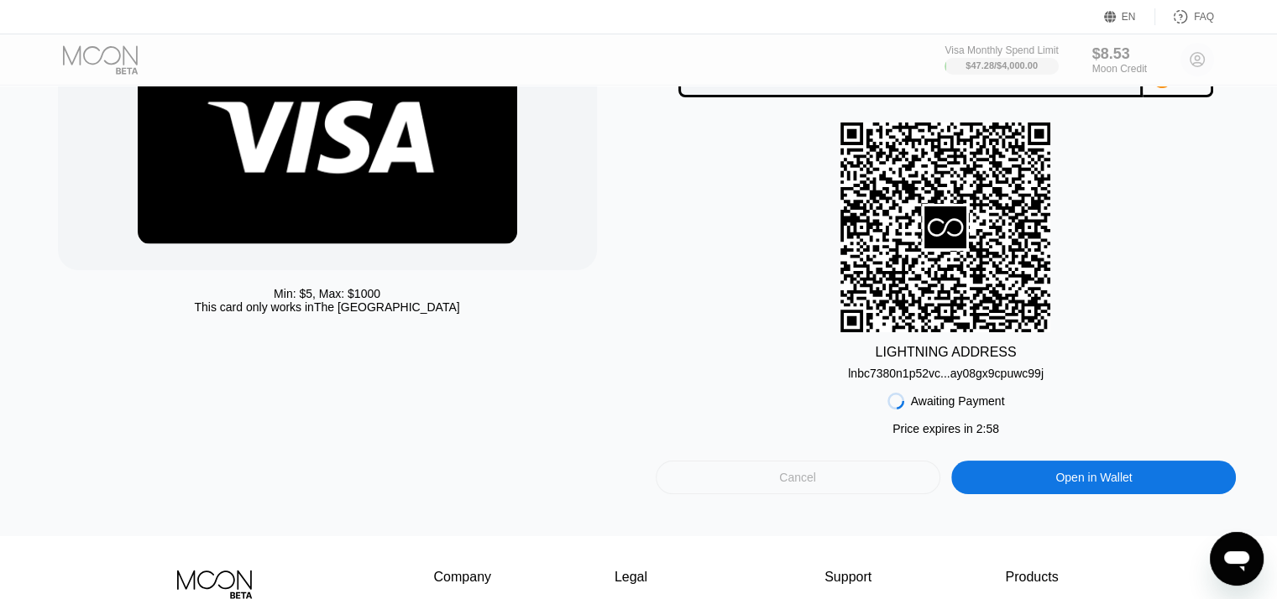
click at [837, 472] on div "Cancel" at bounding box center [798, 478] width 285 height 34
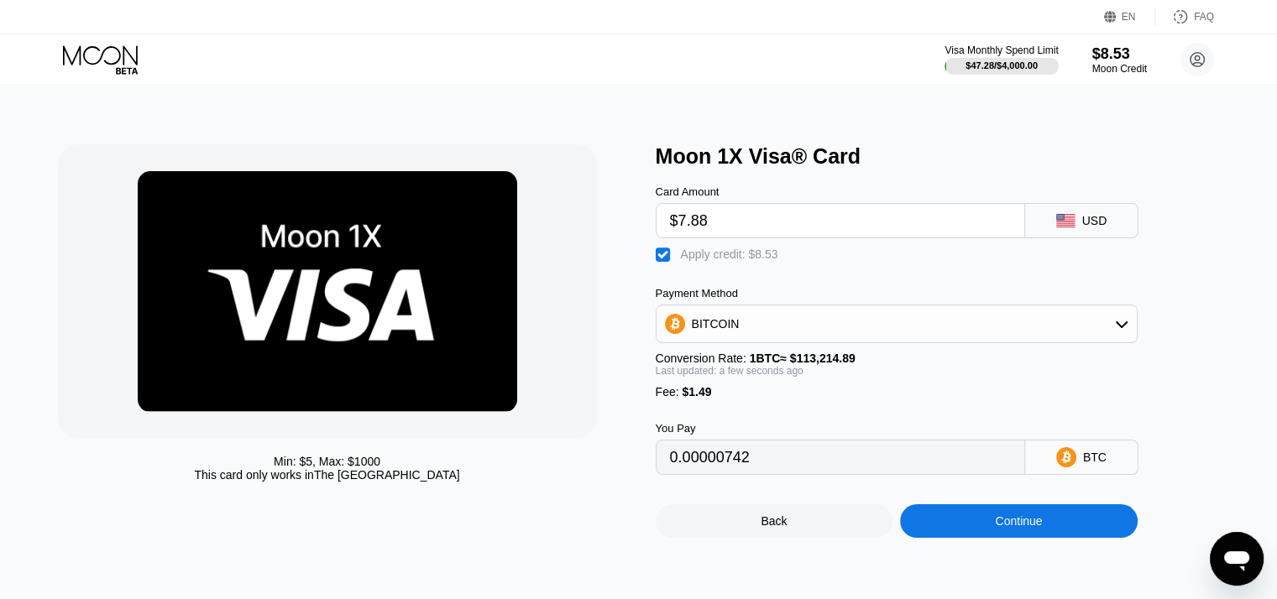
click at [1073, 317] on div "BITCOIN" at bounding box center [897, 324] width 480 height 34
click at [1072, 320] on div "BITCOIN" at bounding box center [897, 324] width 480 height 34
click at [1201, 49] on circle at bounding box center [1197, 60] width 34 height 34
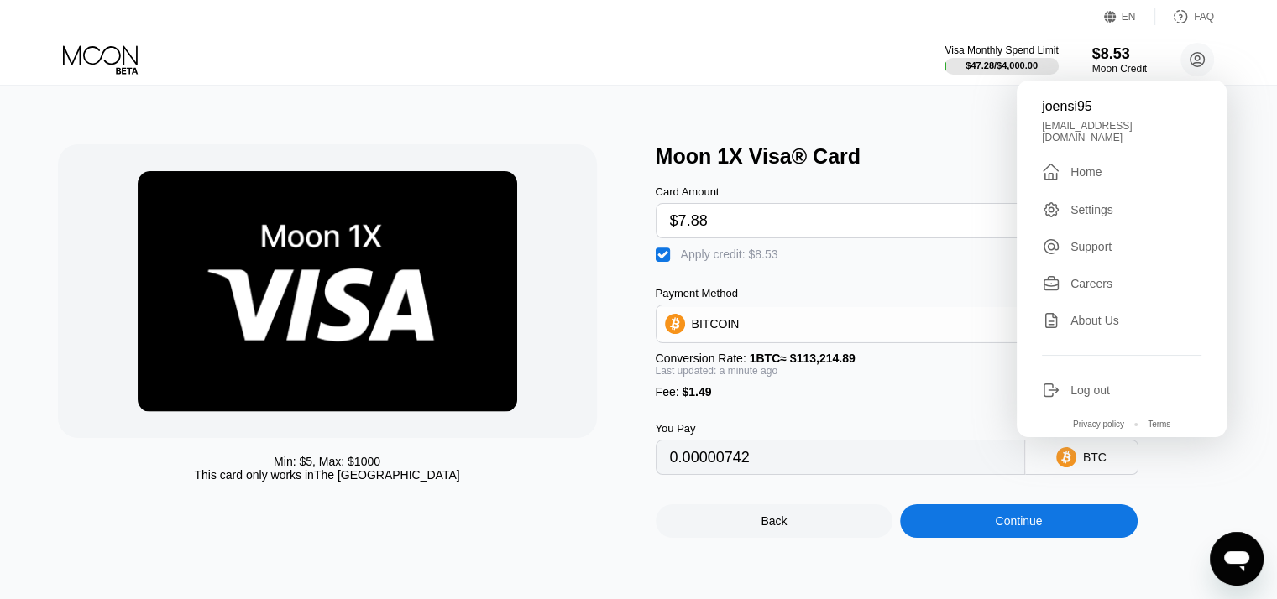
click at [1115, 129] on div "[EMAIL_ADDRESS][DOMAIN_NAME]" at bounding box center [1122, 132] width 160 height 24
copy div "joensi0495@gmail.com "
click at [1084, 385] on div "Log out" at bounding box center [1089, 390] width 39 height 13
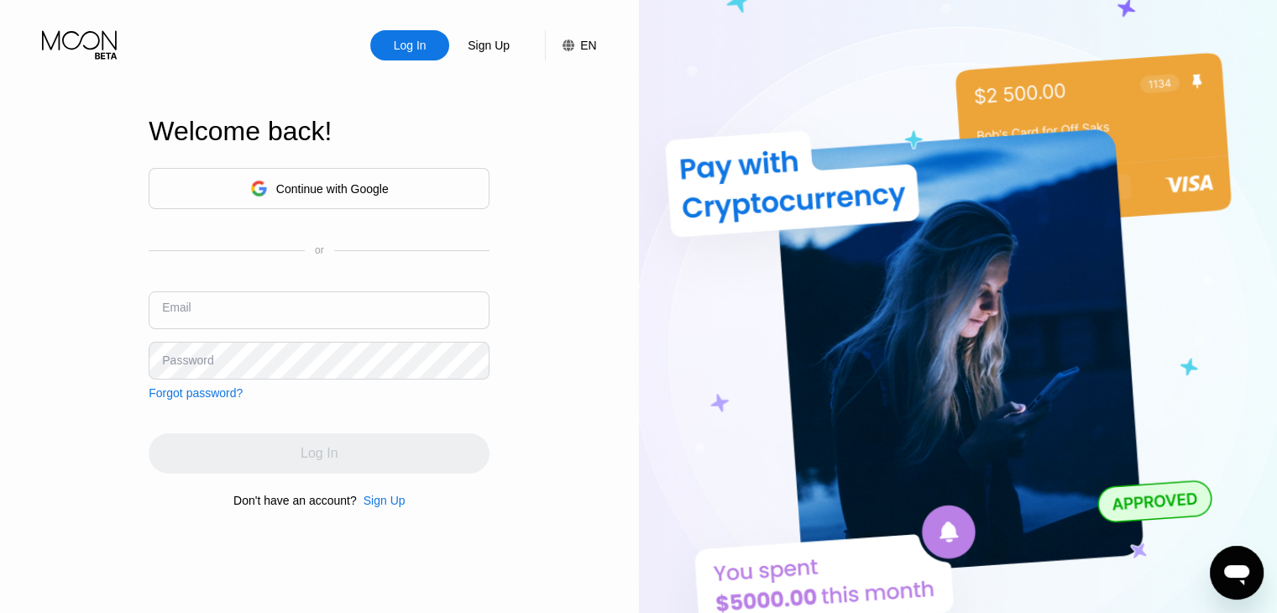
click at [411, 302] on input "text" at bounding box center [319, 310] width 341 height 38
paste input "[EMAIL_ADDRESS][DOMAIN_NAME]"
type input "[EMAIL_ADDRESS][DOMAIN_NAME]"
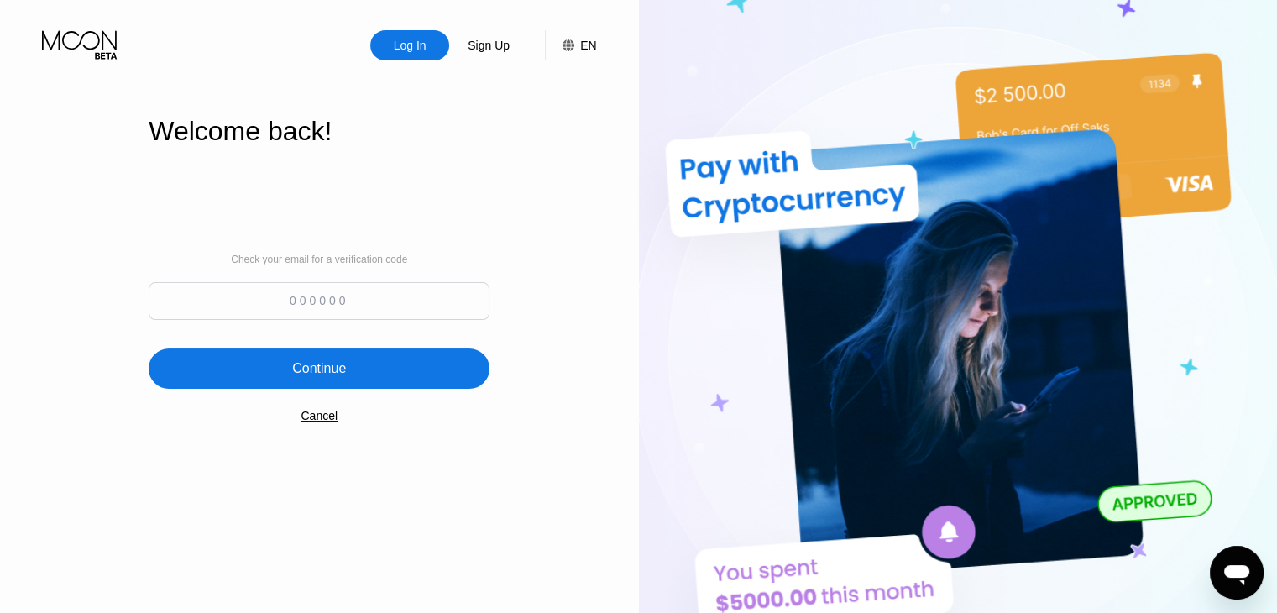
click at [433, 311] on input at bounding box center [319, 301] width 341 height 38
type input "447522"
click at [375, 360] on div "Continue" at bounding box center [319, 368] width 341 height 40
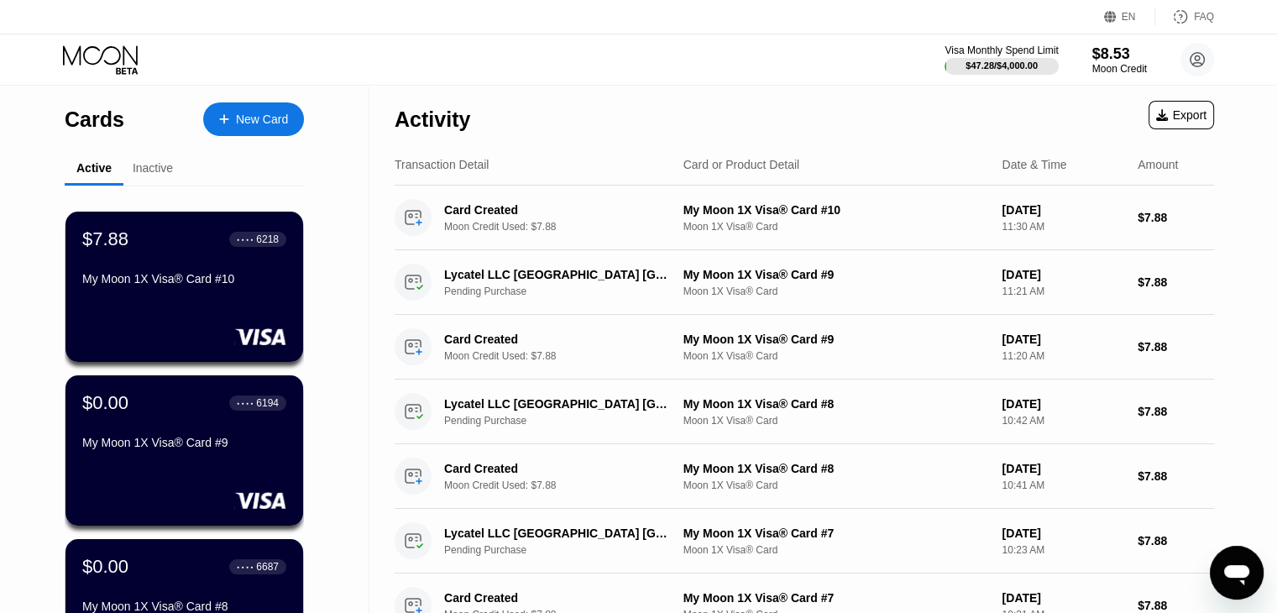
click at [282, 126] on div "New Card" at bounding box center [262, 120] width 52 height 14
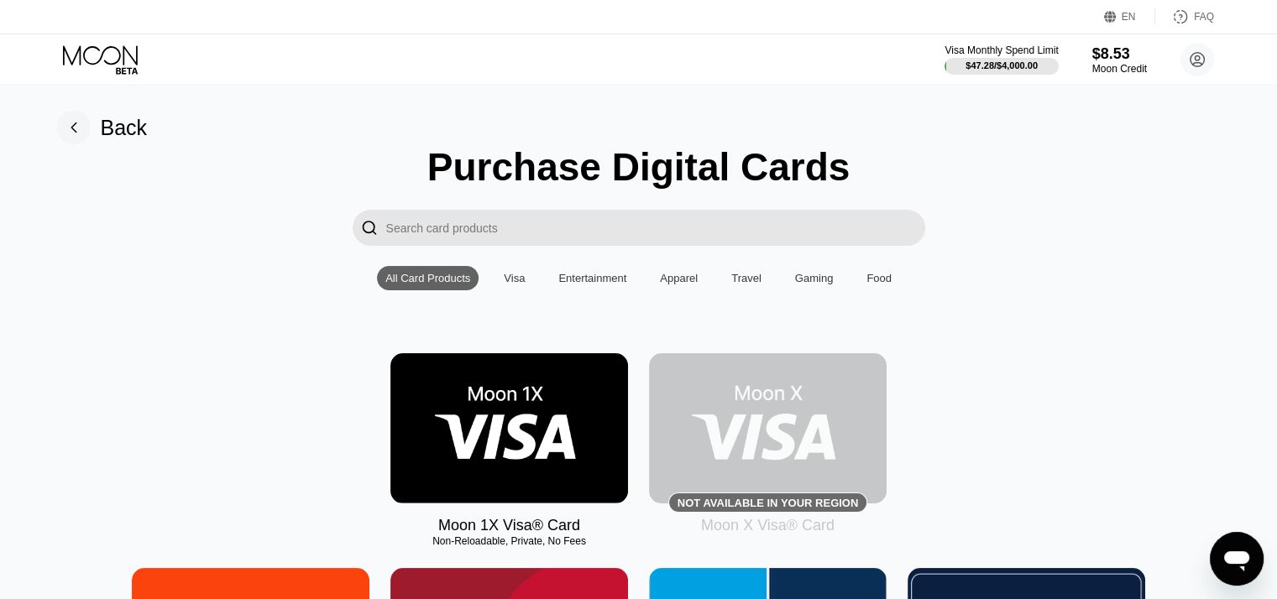
click at [551, 426] on img at bounding box center [509, 428] width 238 height 150
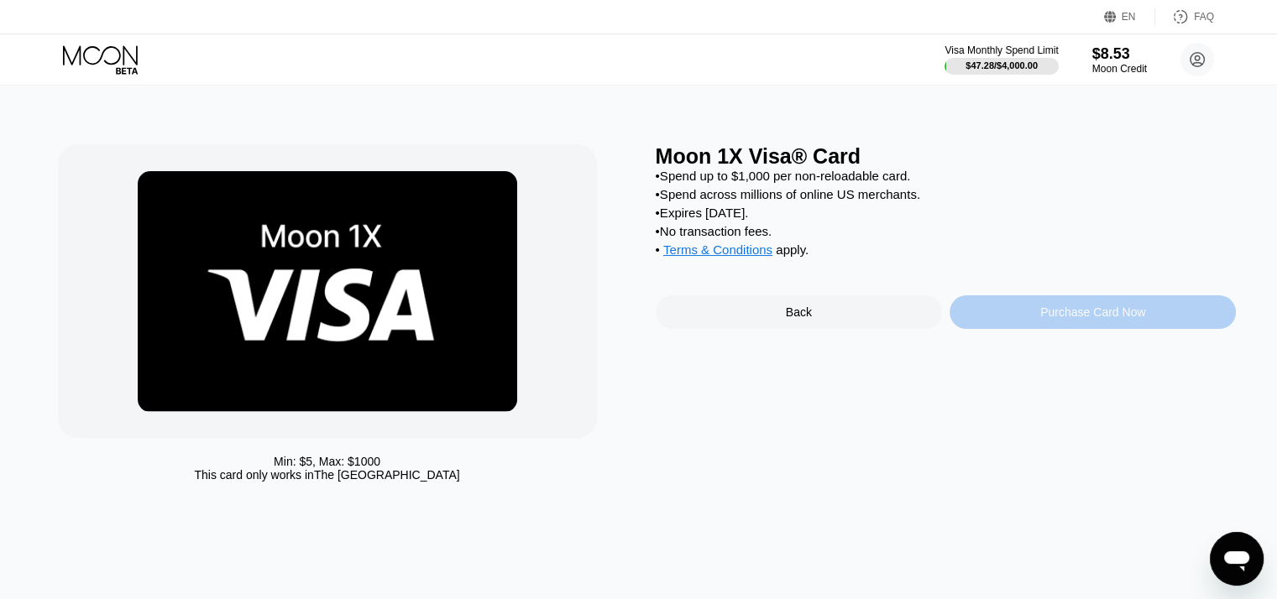
click at [1075, 319] on div "Purchase Card Now" at bounding box center [1092, 312] width 105 height 13
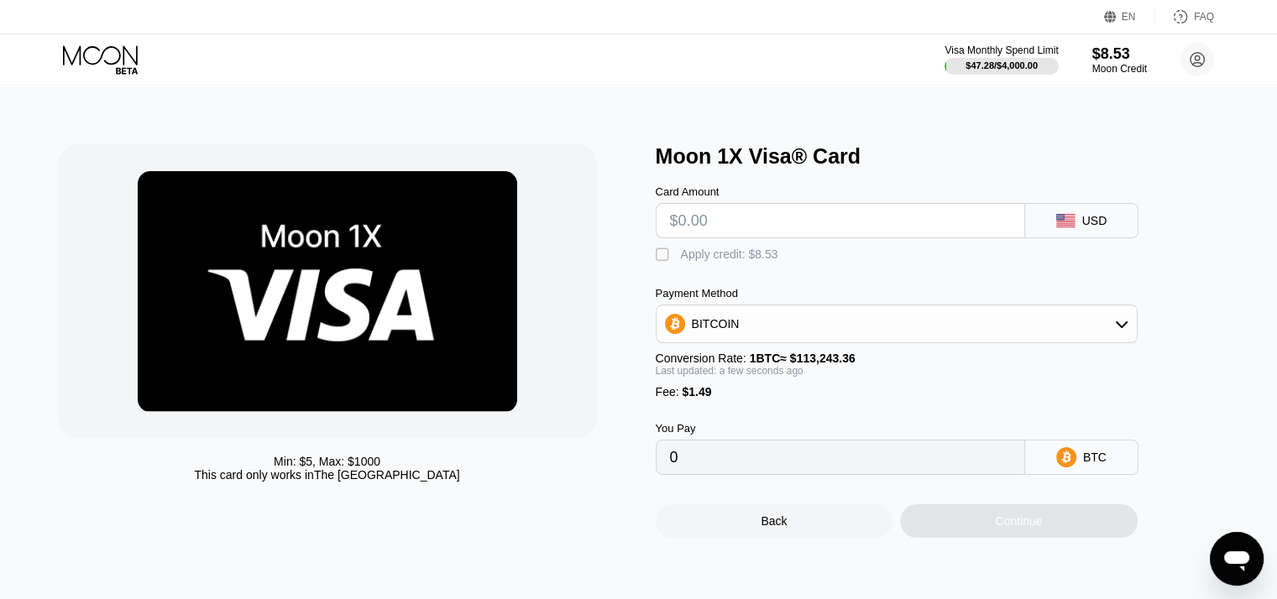
click at [776, 226] on input "text" at bounding box center [840, 221] width 341 height 34
click at [729, 261] on div "Apply credit: $8.53" at bounding box center [729, 254] width 97 height 13
click at [985, 521] on div "Continue" at bounding box center [1019, 522] width 238 height 34
click at [782, 232] on input "text" at bounding box center [840, 221] width 341 height 34
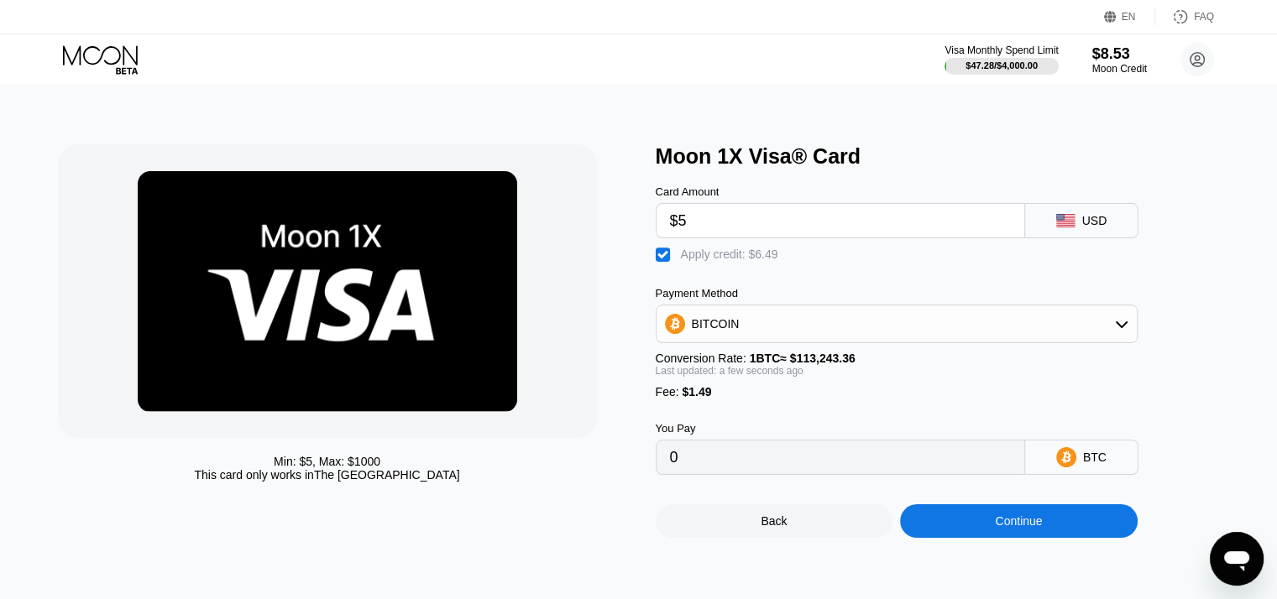
type input "$53"
type input "0.00040585"
type input "$53"
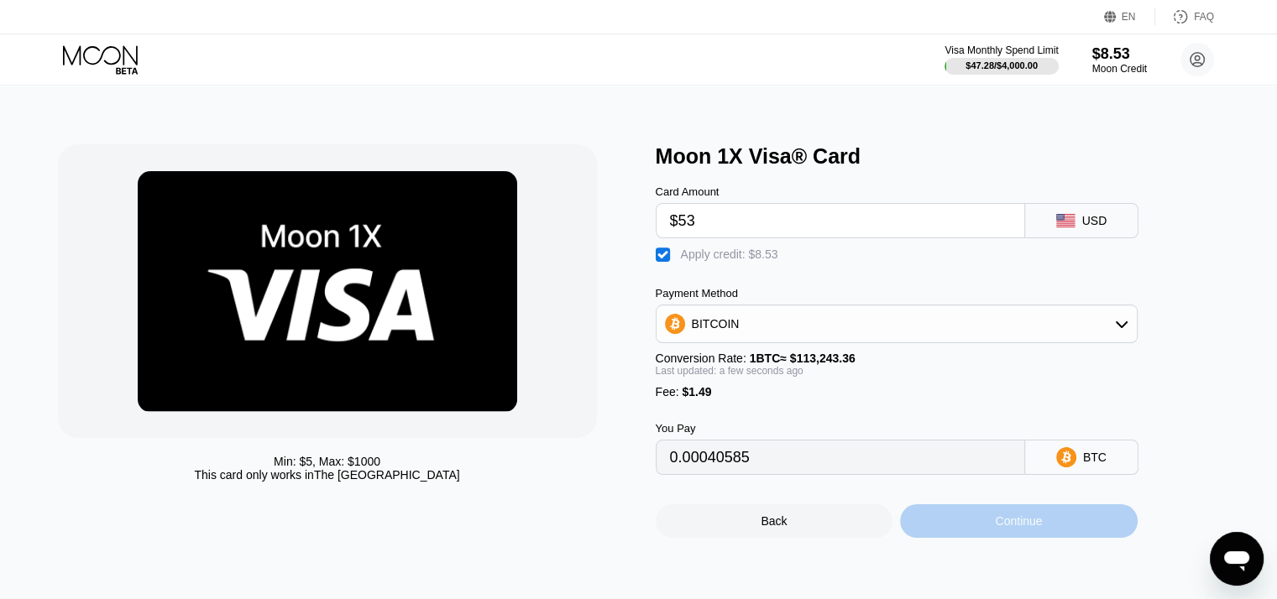
click at [1006, 538] on div "Continue" at bounding box center [1019, 522] width 238 height 34
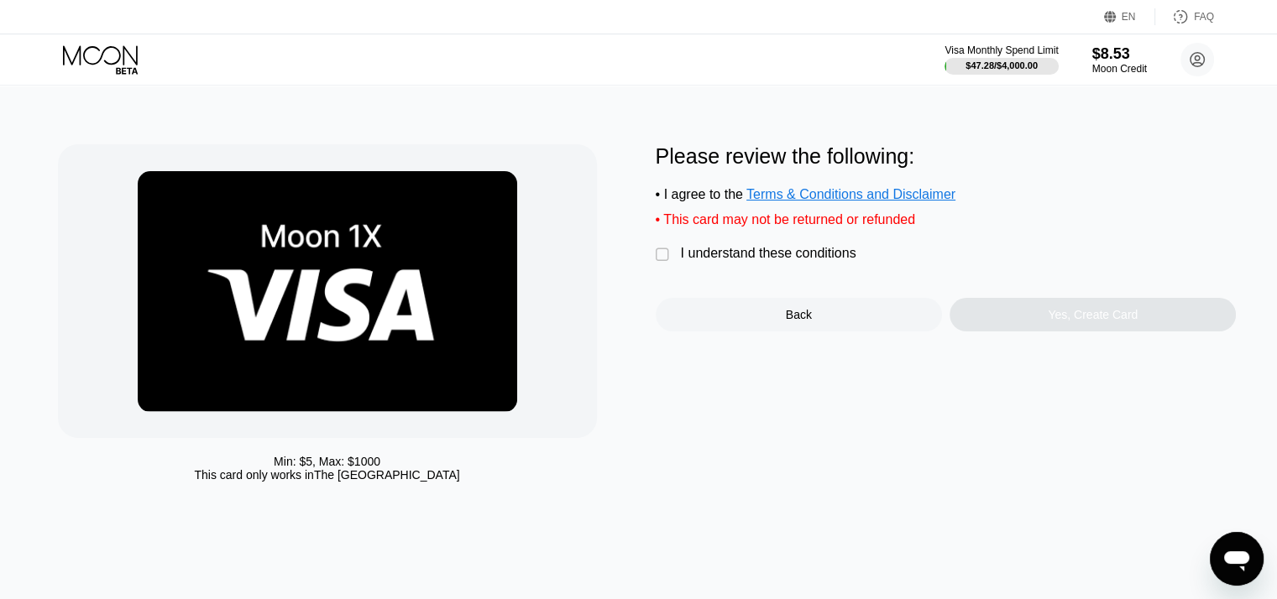
click at [728, 264] on div " I understand these conditions" at bounding box center [760, 255] width 209 height 18
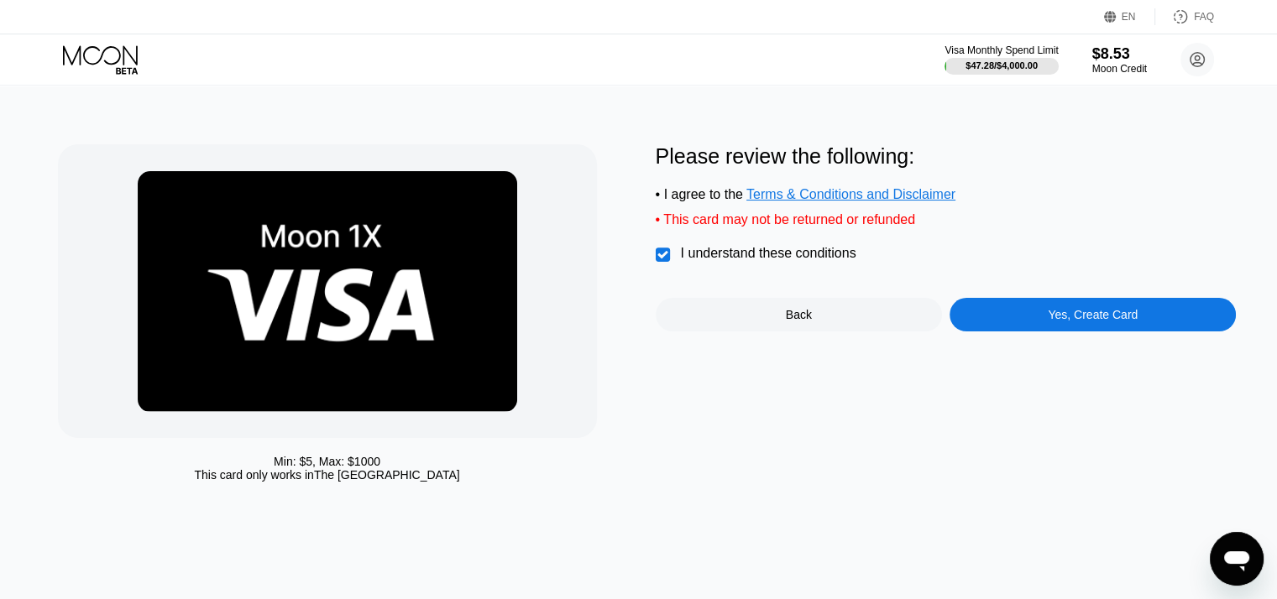
click at [1144, 348] on div "Please review the following: • I agree to the Terms & Conditions and Disclaimer…" at bounding box center [946, 317] width 581 height 346
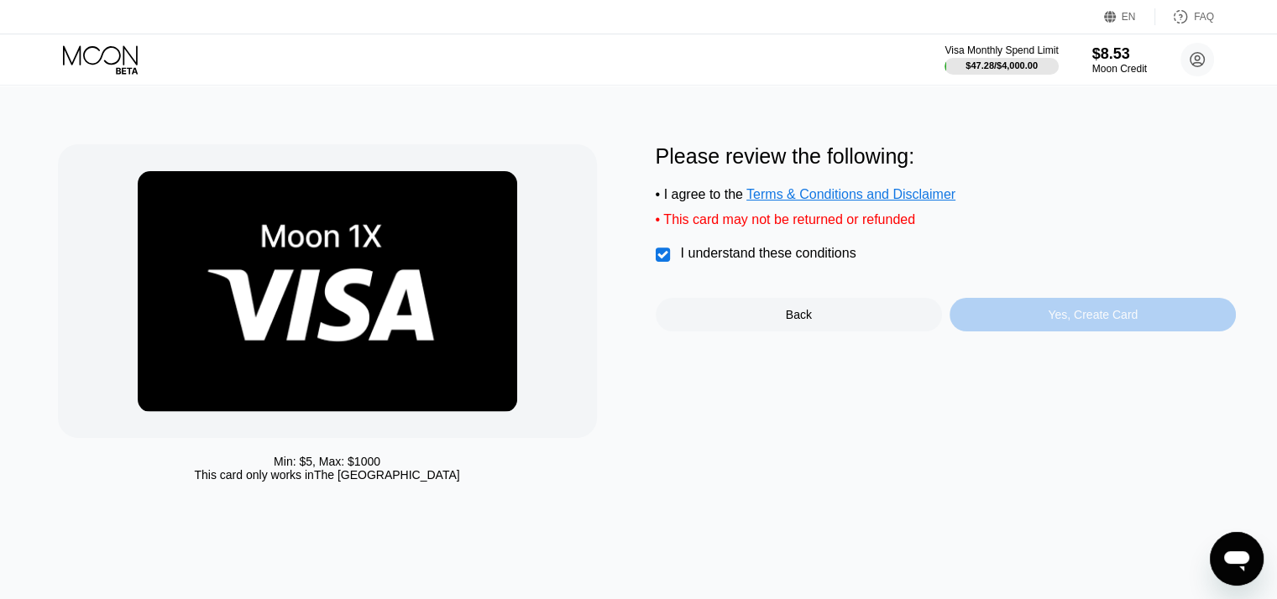
click at [1138, 332] on div "Yes, Create Card" at bounding box center [1093, 315] width 286 height 34
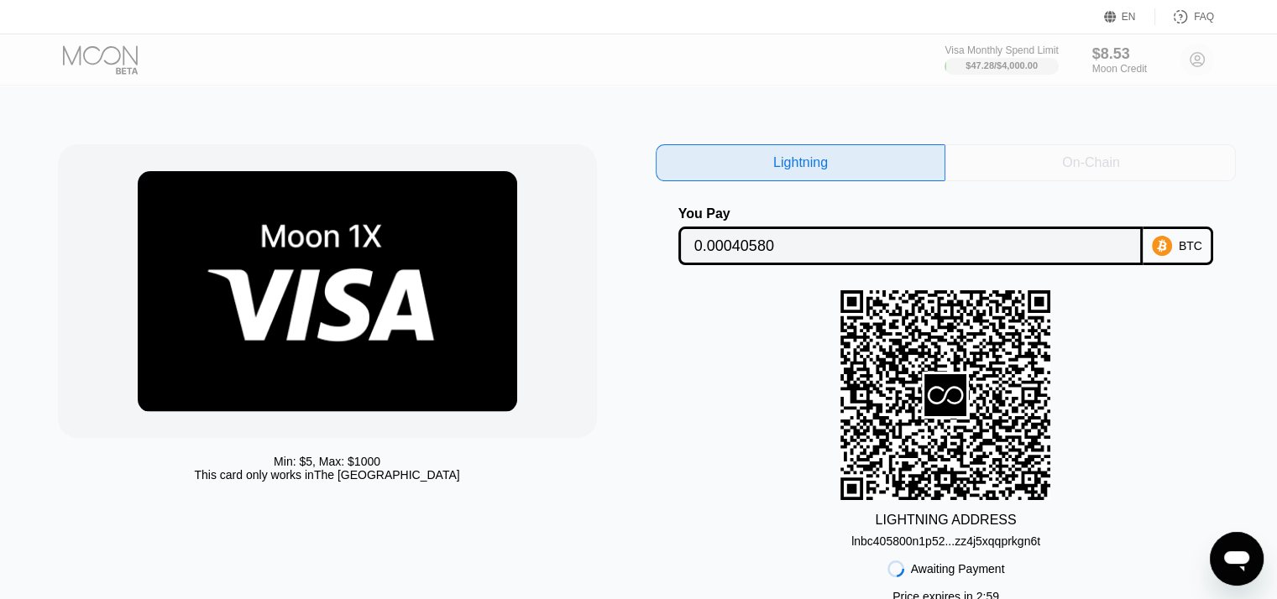
click at [1069, 175] on div "On-Chain" at bounding box center [1090, 162] width 290 height 37
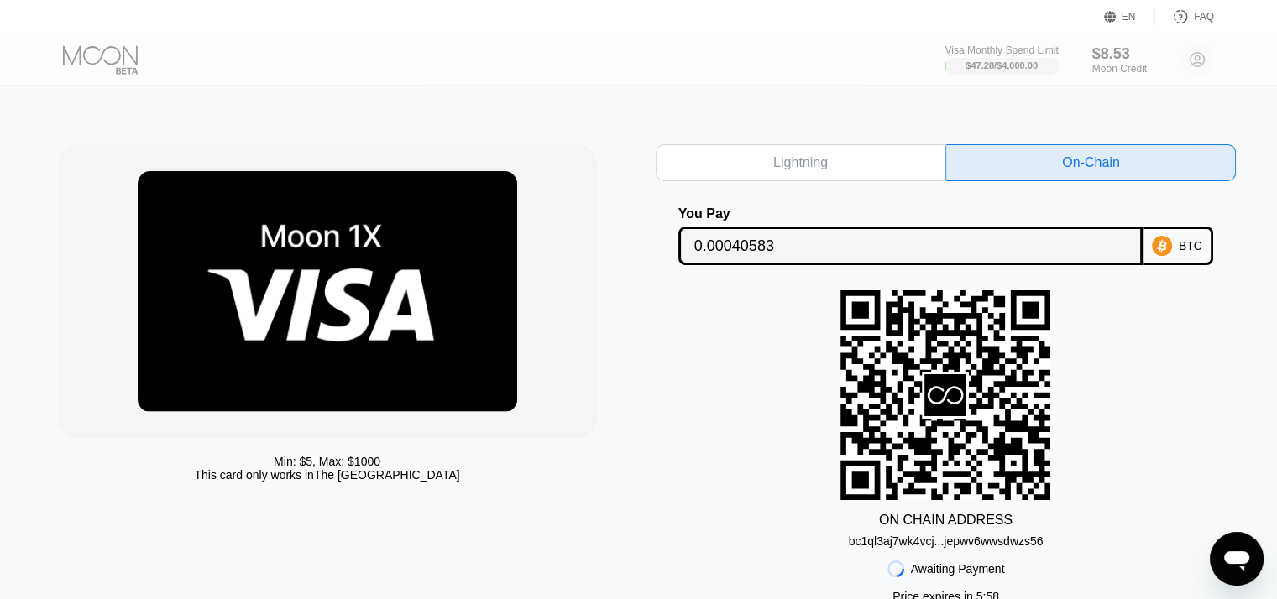
click at [878, 149] on div "Lightning" at bounding box center [801, 162] width 290 height 37
type input "0.00040580"
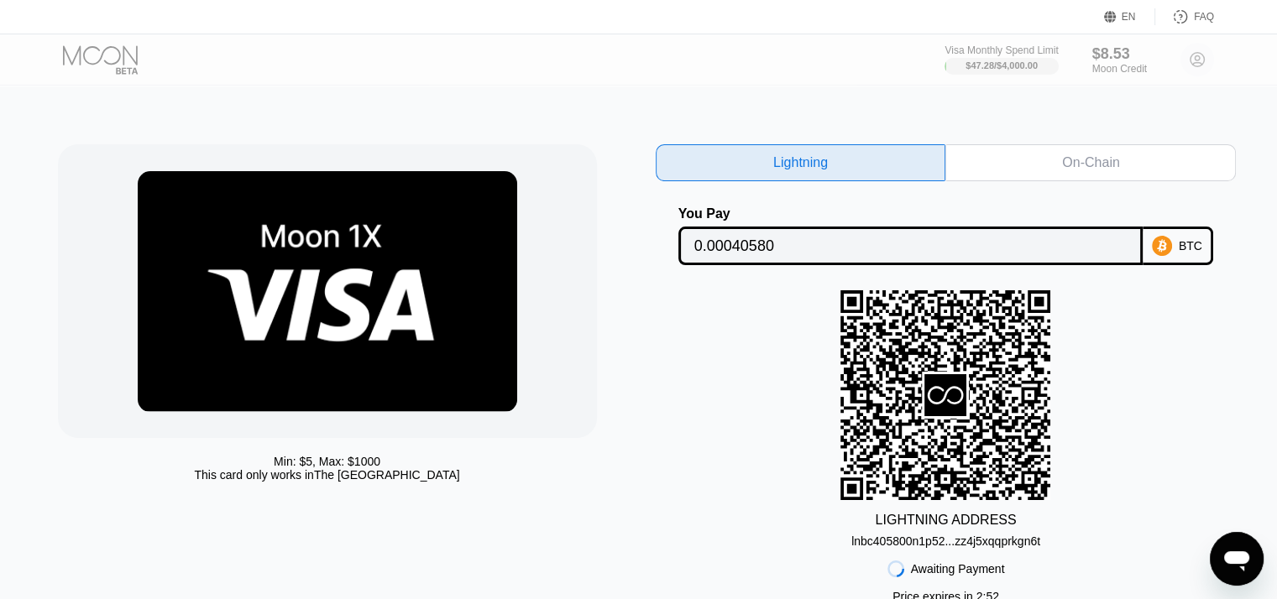
click at [439, 350] on img at bounding box center [327, 291] width 379 height 241
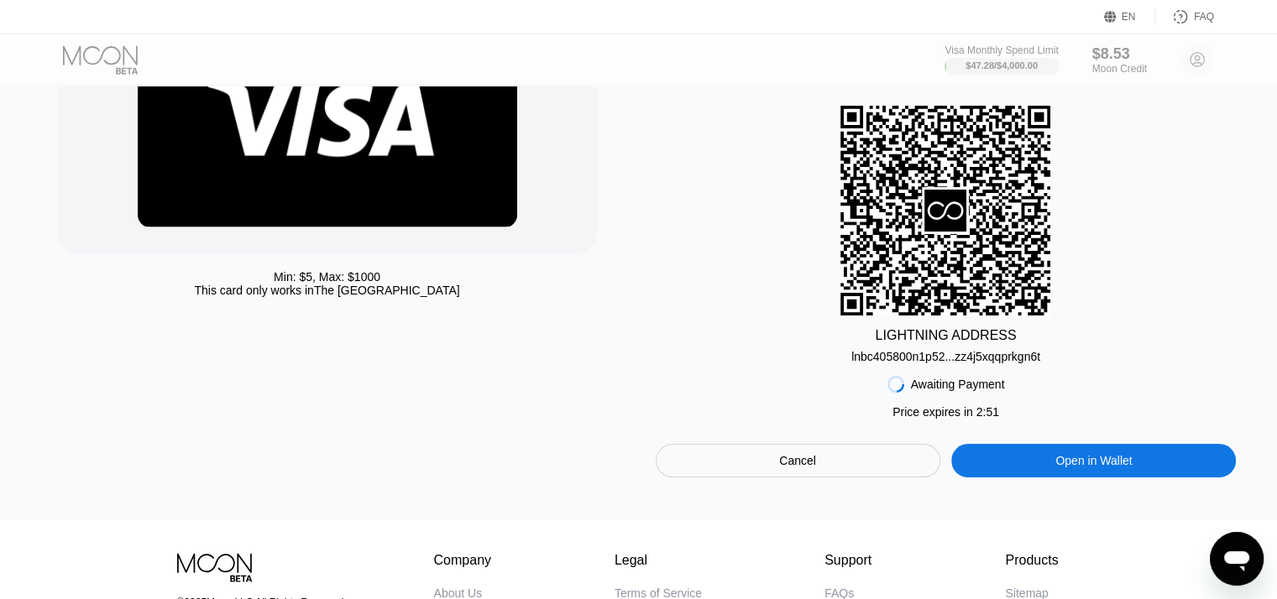
scroll to position [252, 0]
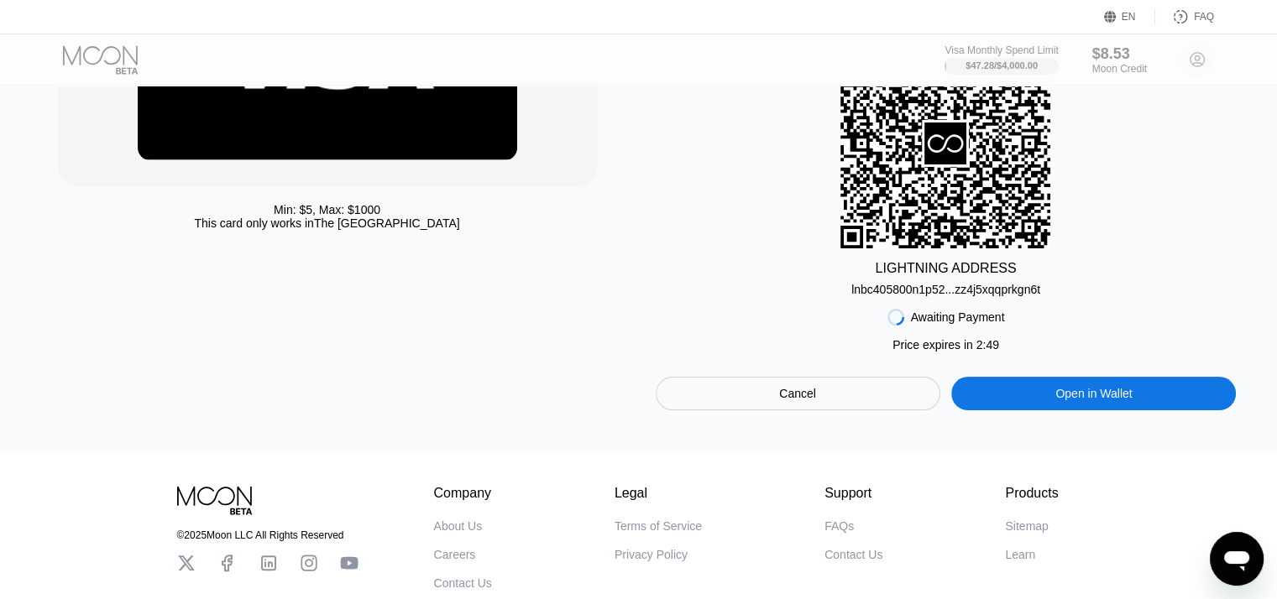
click at [808, 400] on div "Cancel" at bounding box center [797, 393] width 37 height 15
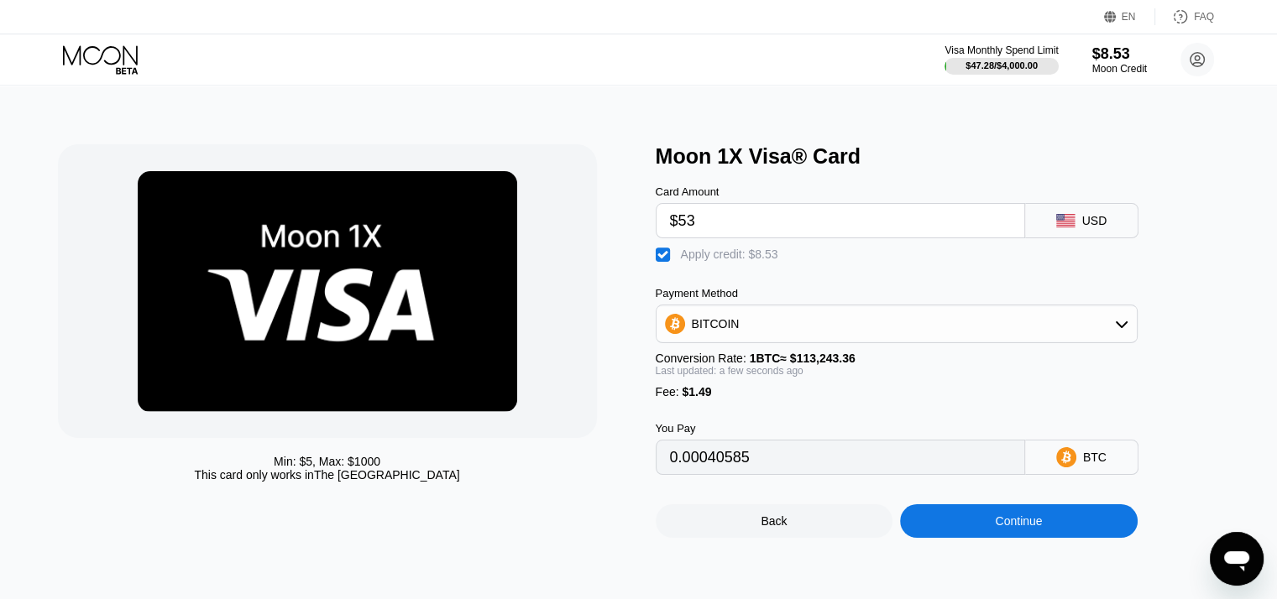
click at [111, 68] on icon at bounding box center [102, 59] width 78 height 29
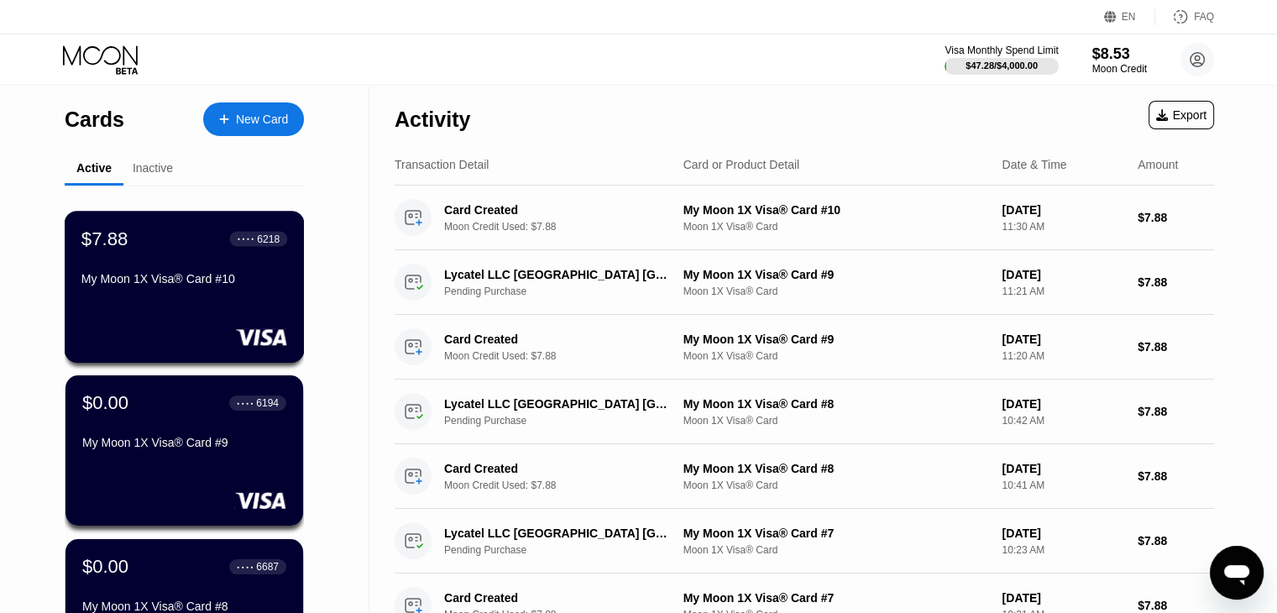
click at [249, 274] on div "$7.88 ● ● ● ● 6218 My Moon 1X Visa® Card #10" at bounding box center [184, 260] width 206 height 65
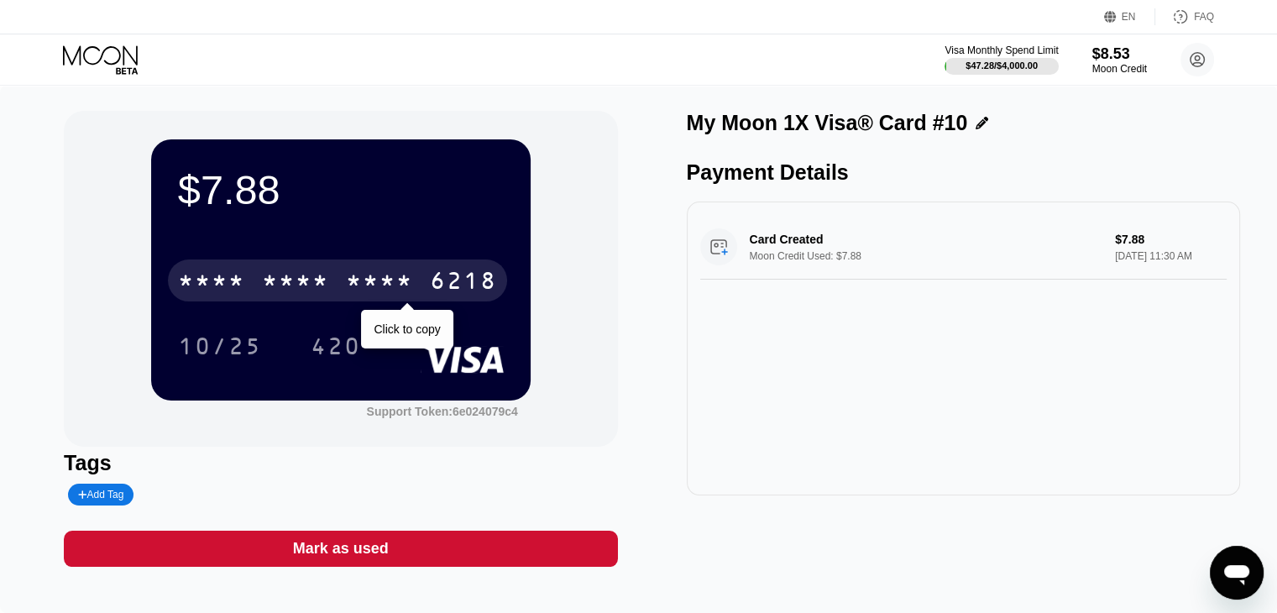
click at [489, 296] on div "6218" at bounding box center [463, 282] width 67 height 27
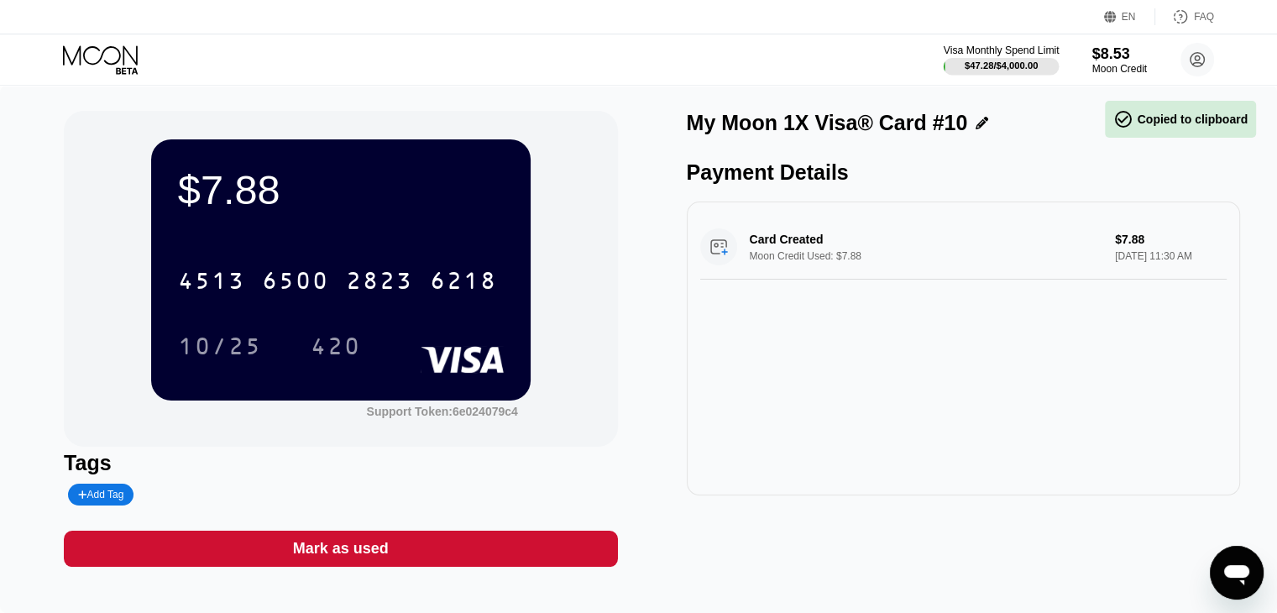
click at [1009, 70] on div "$47.28 / $4,000.00" at bounding box center [1001, 65] width 73 height 10
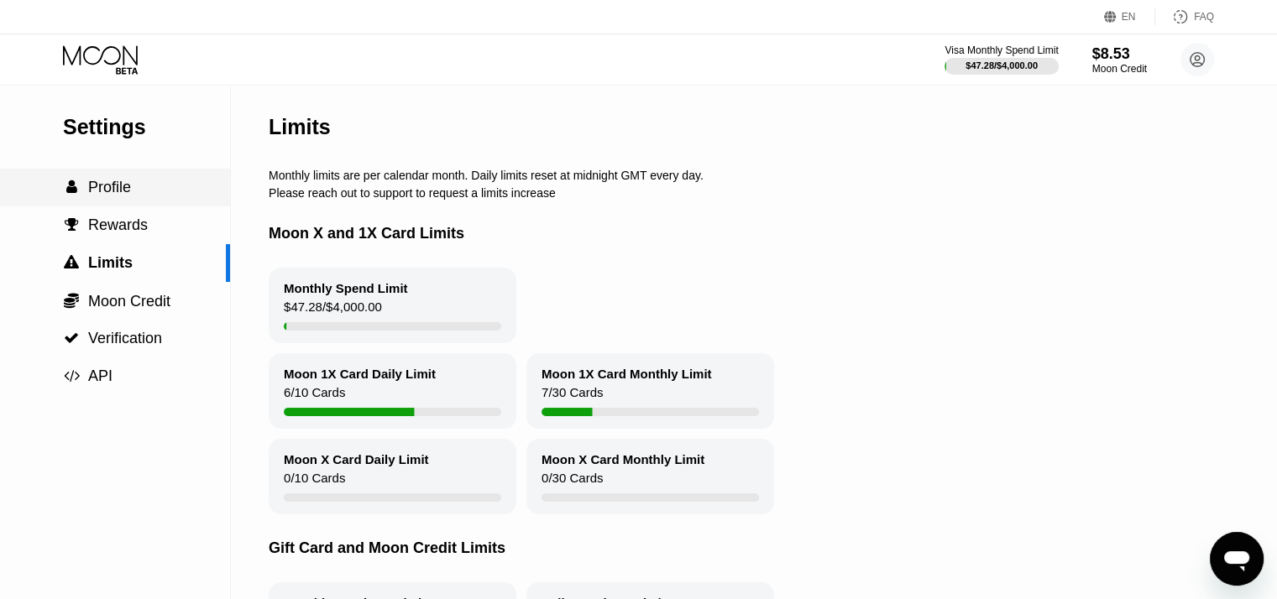
click at [107, 196] on span "Profile" at bounding box center [109, 187] width 43 height 17
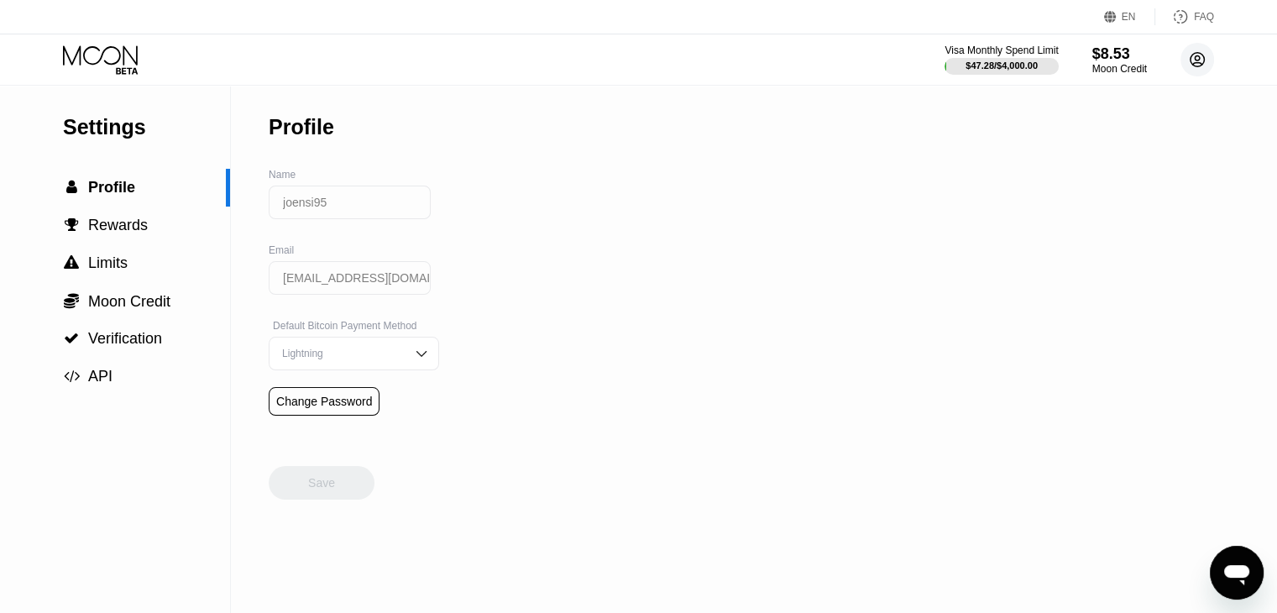
click at [1200, 60] on circle at bounding box center [1197, 60] width 34 height 34
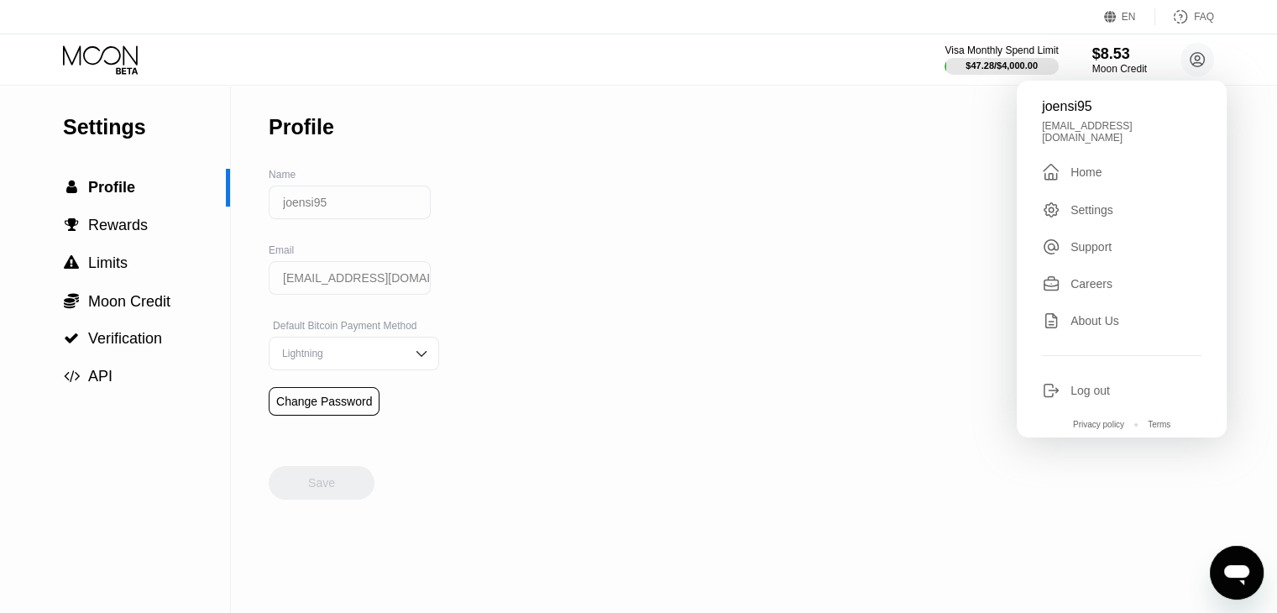
click at [1135, 169] on div " Home" at bounding box center [1122, 172] width 160 height 20
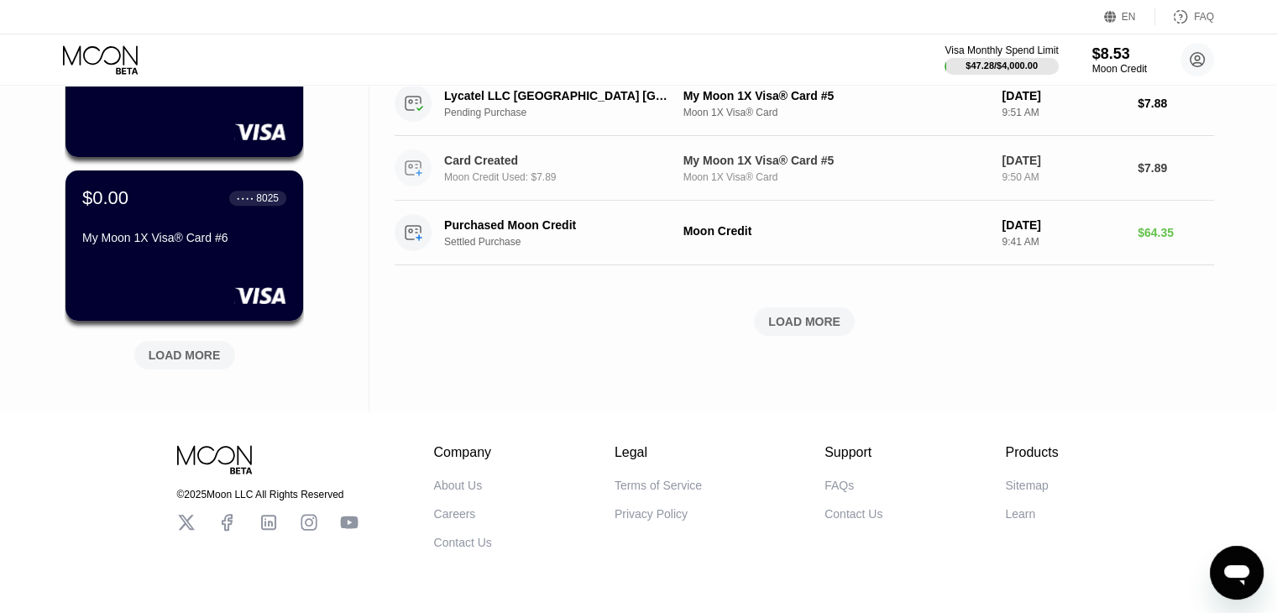
scroll to position [752, 0]
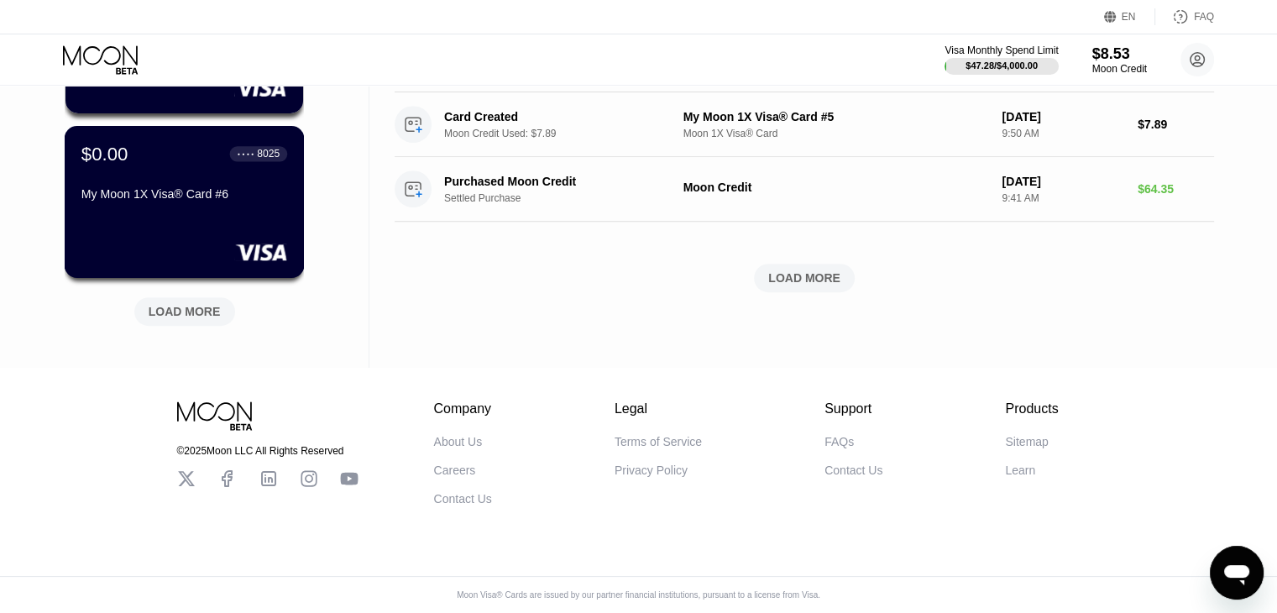
click at [261, 165] on div "$0.00 ● ● ● ● 8025 My Moon 1X Visa® Card #6" at bounding box center [184, 175] width 206 height 65
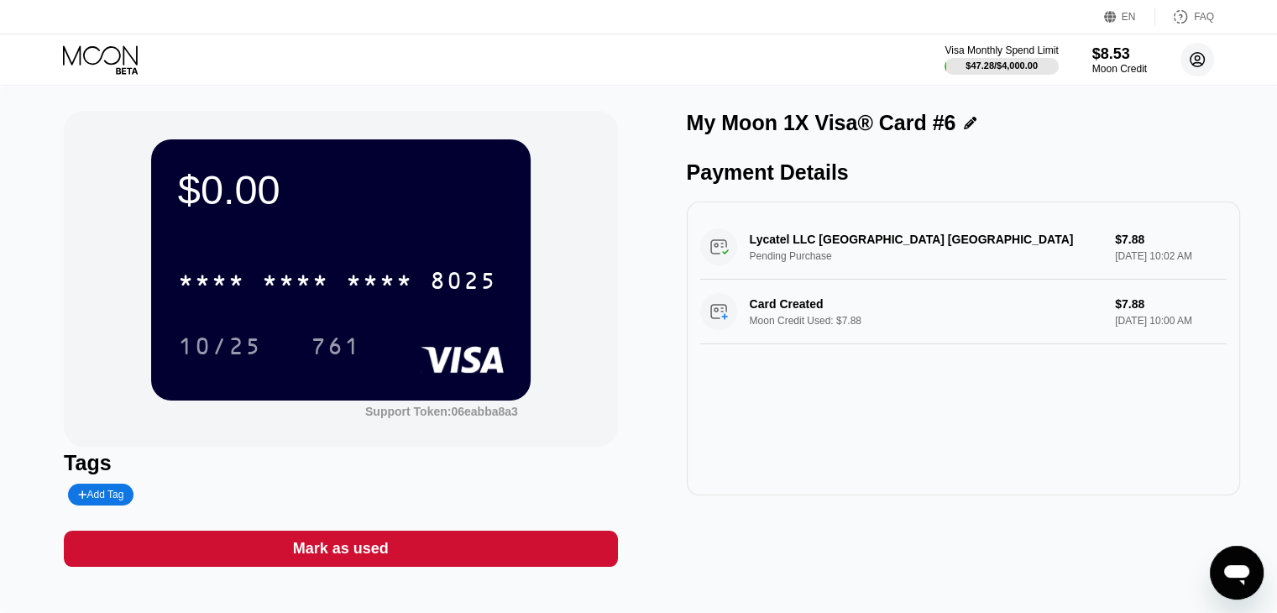
click at [1191, 51] on circle at bounding box center [1197, 60] width 34 height 34
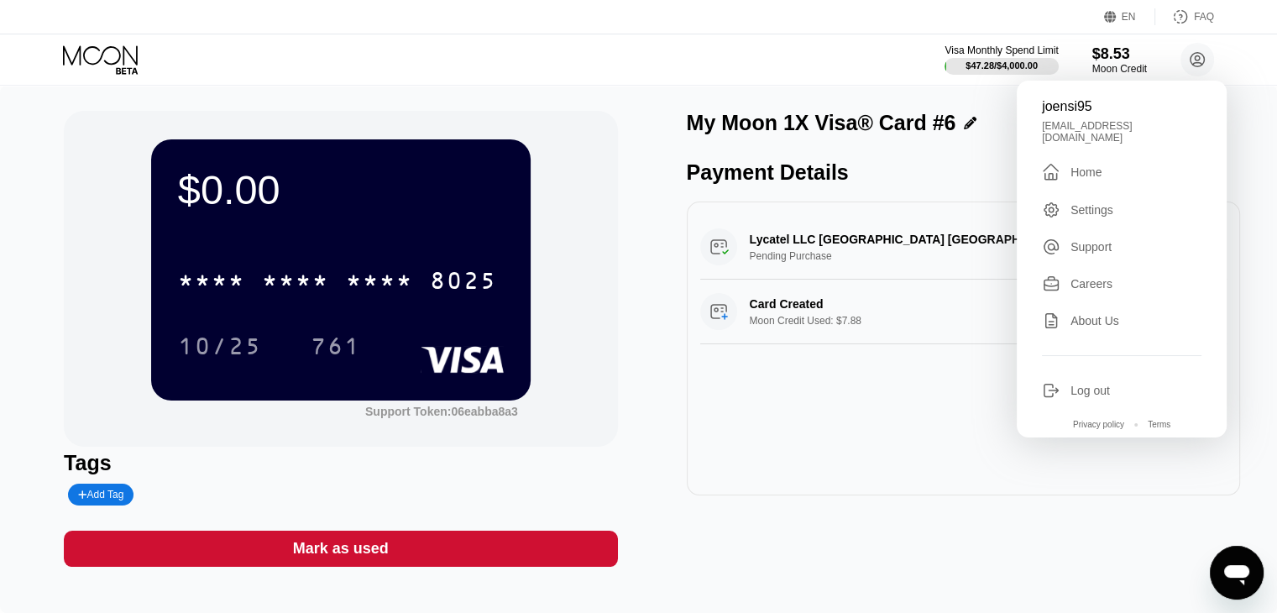
click at [1103, 145] on div "joensi95 joensi0495@gmail.com  Home Settings Support Careers About Us Log out …" at bounding box center [1122, 259] width 210 height 357
click at [1091, 165] on div "Home" at bounding box center [1085, 171] width 31 height 13
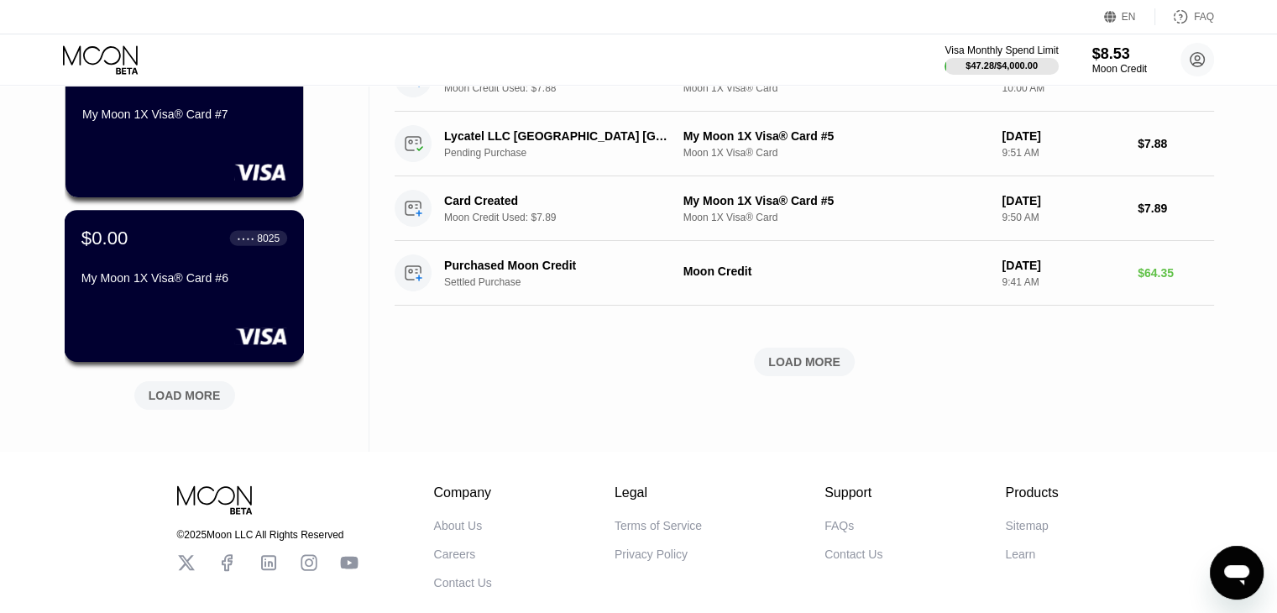
scroll to position [752, 0]
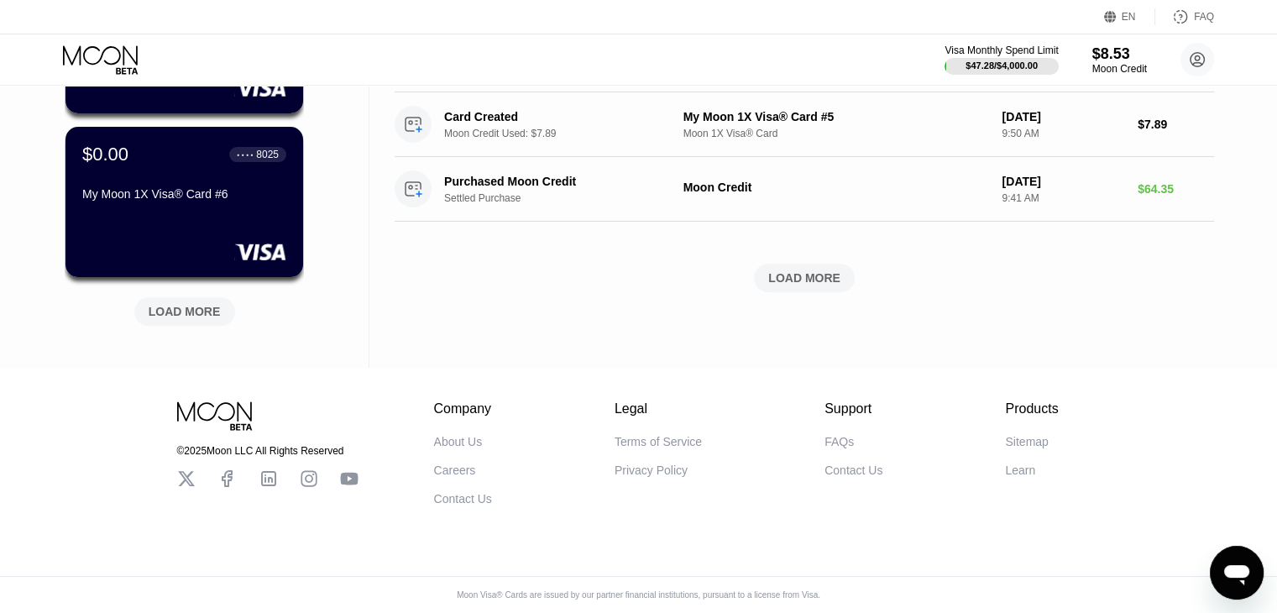
click at [217, 304] on div "LOAD MORE" at bounding box center [185, 311] width 72 height 15
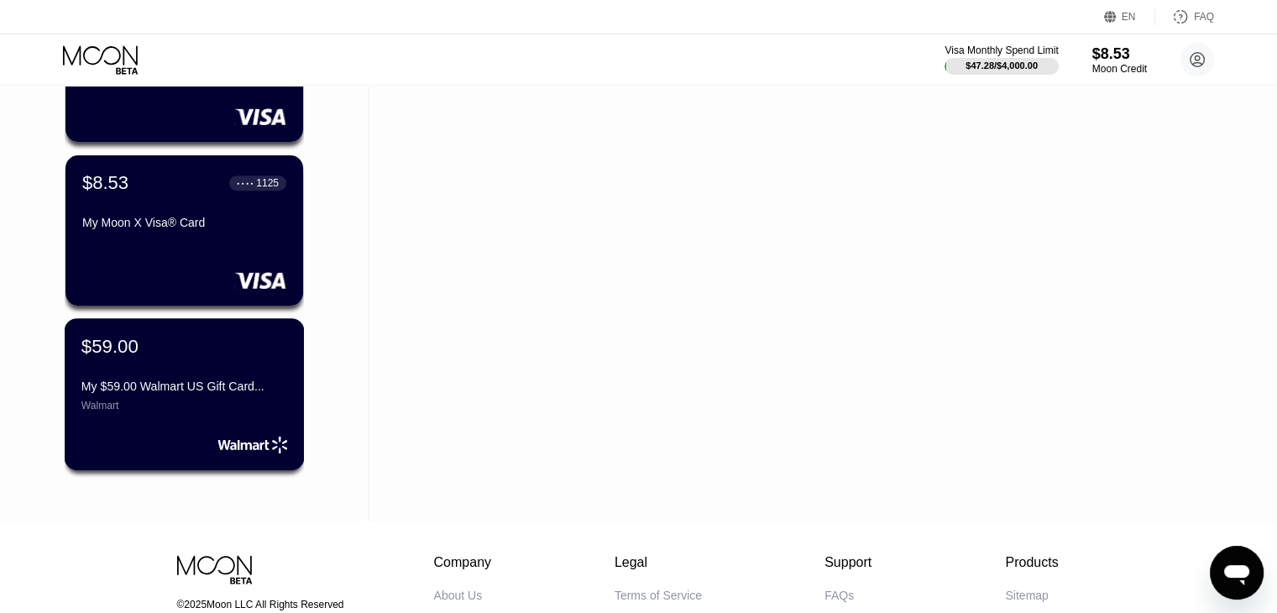
scroll to position [1200, 0]
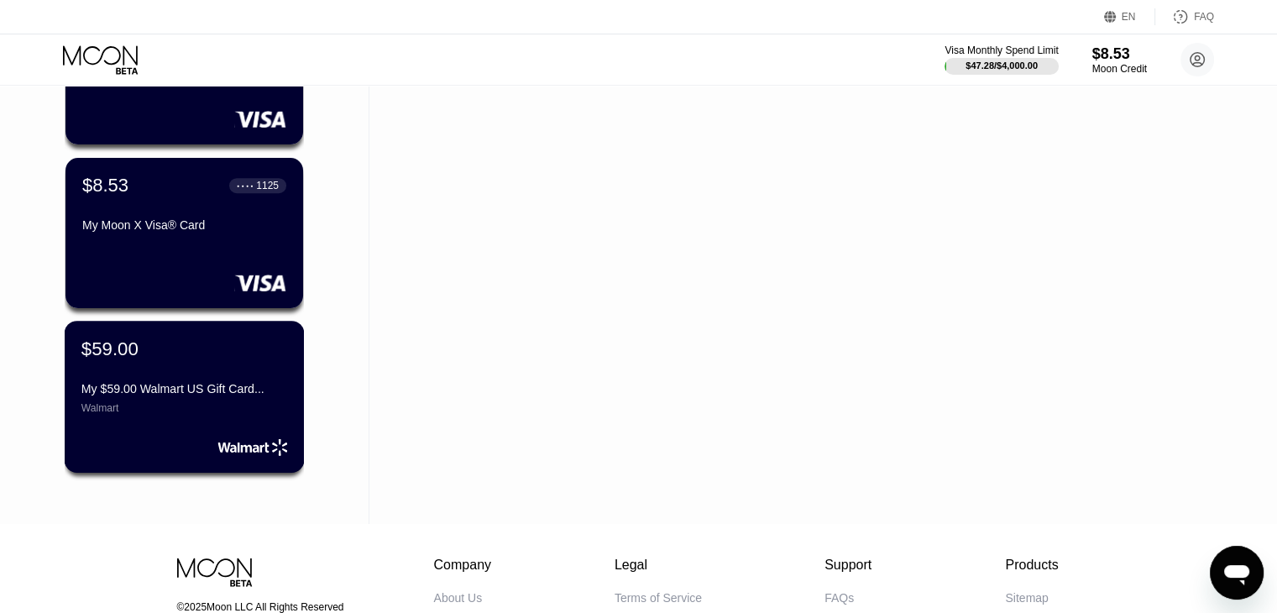
click at [263, 359] on div "$59.00" at bounding box center [184, 349] width 206 height 22
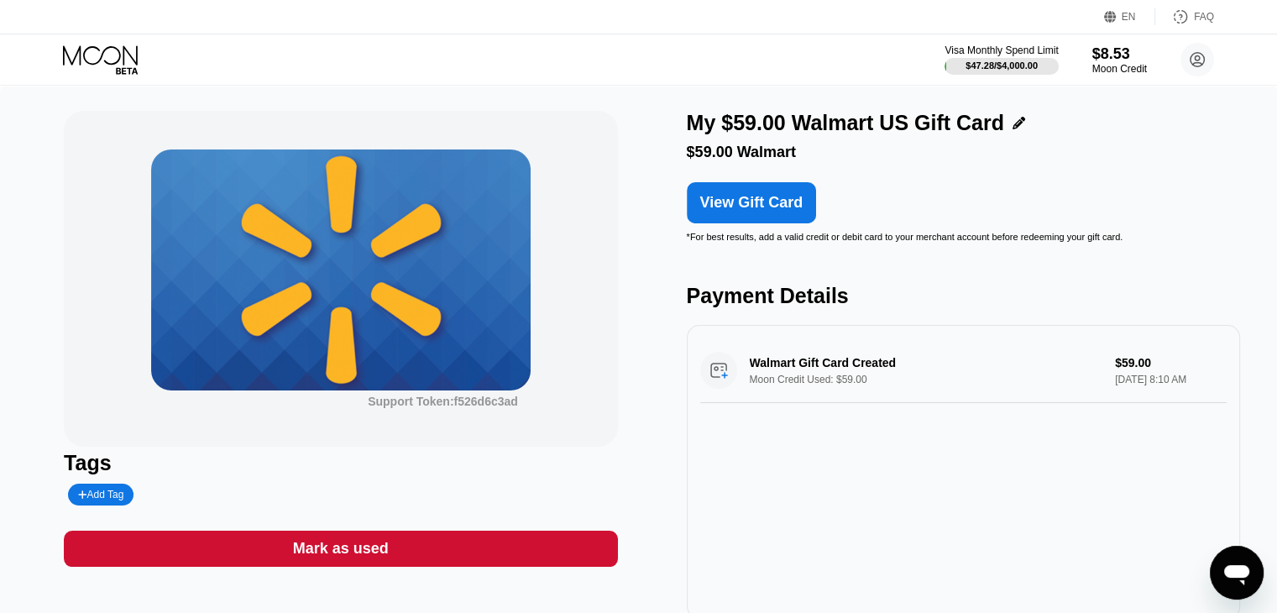
click at [469, 550] on div "Mark as used" at bounding box center [340, 549] width 553 height 36
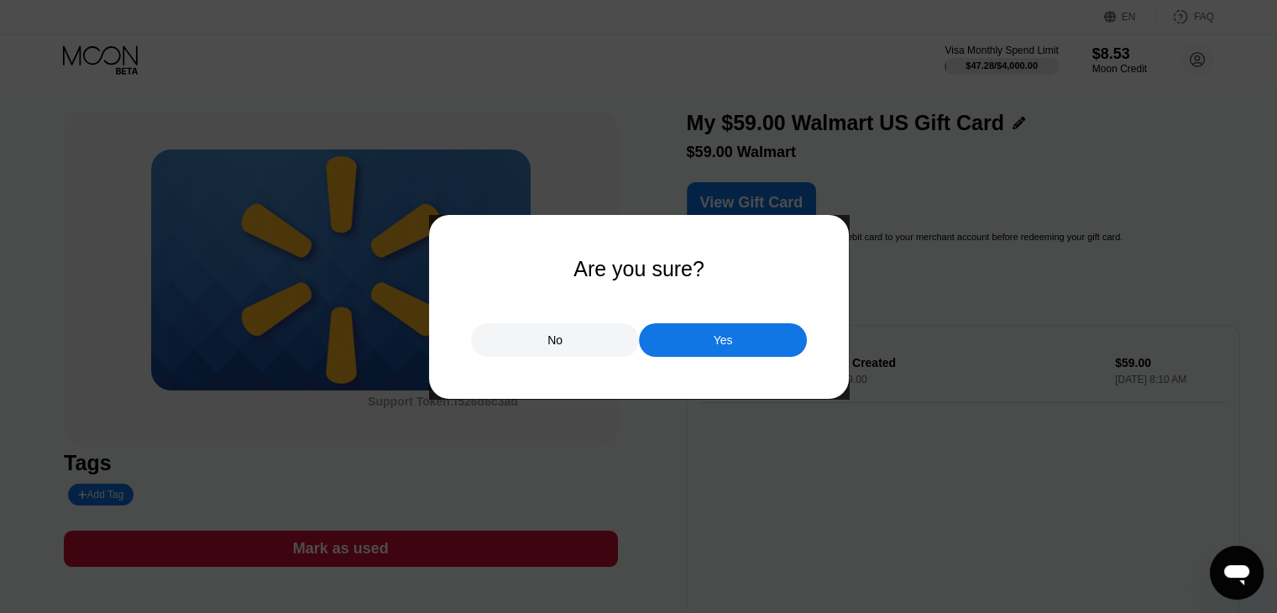
click at [760, 344] on div "Yes" at bounding box center [723, 340] width 168 height 34
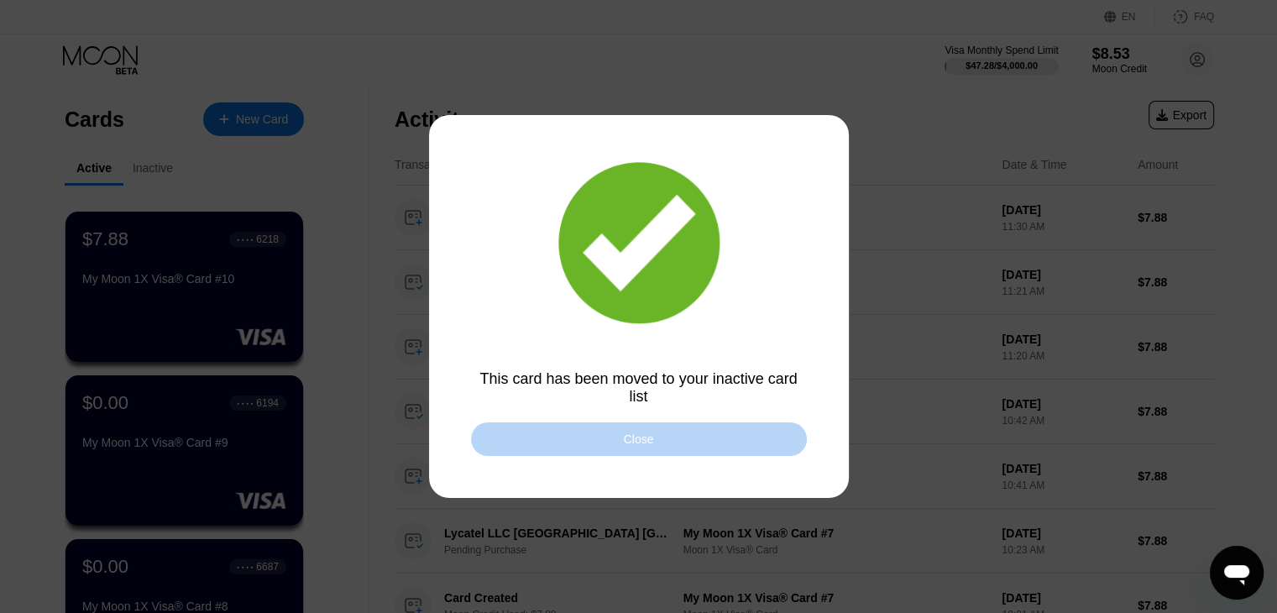
click at [678, 448] on div "Close" at bounding box center [639, 439] width 336 height 34
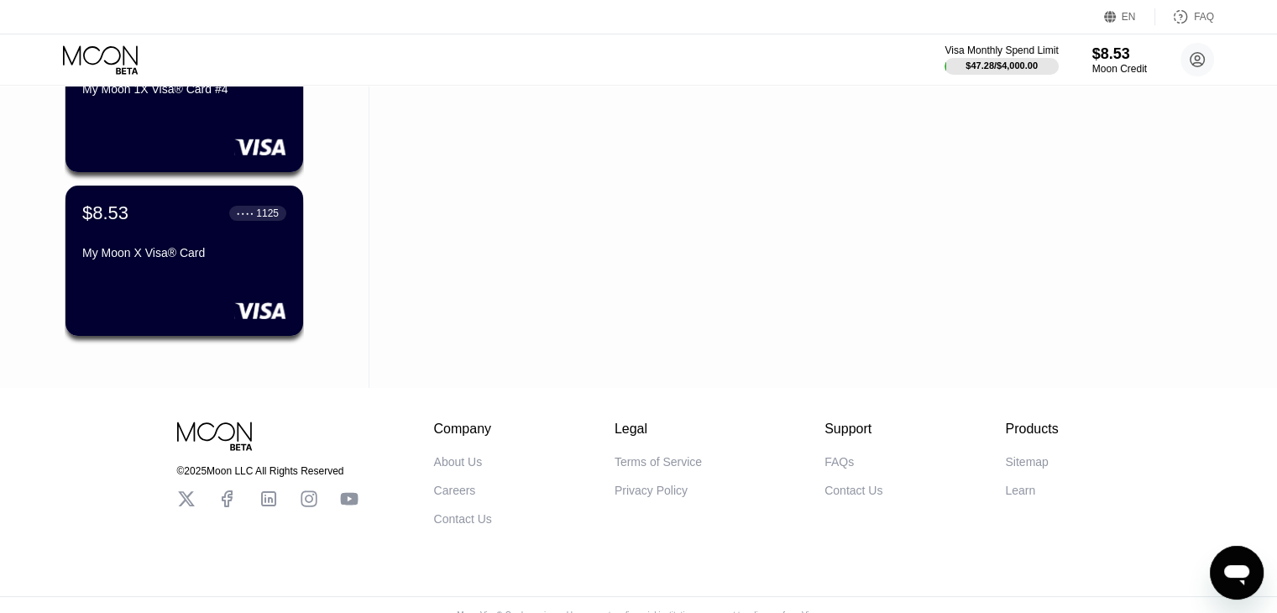
scroll to position [1175, 0]
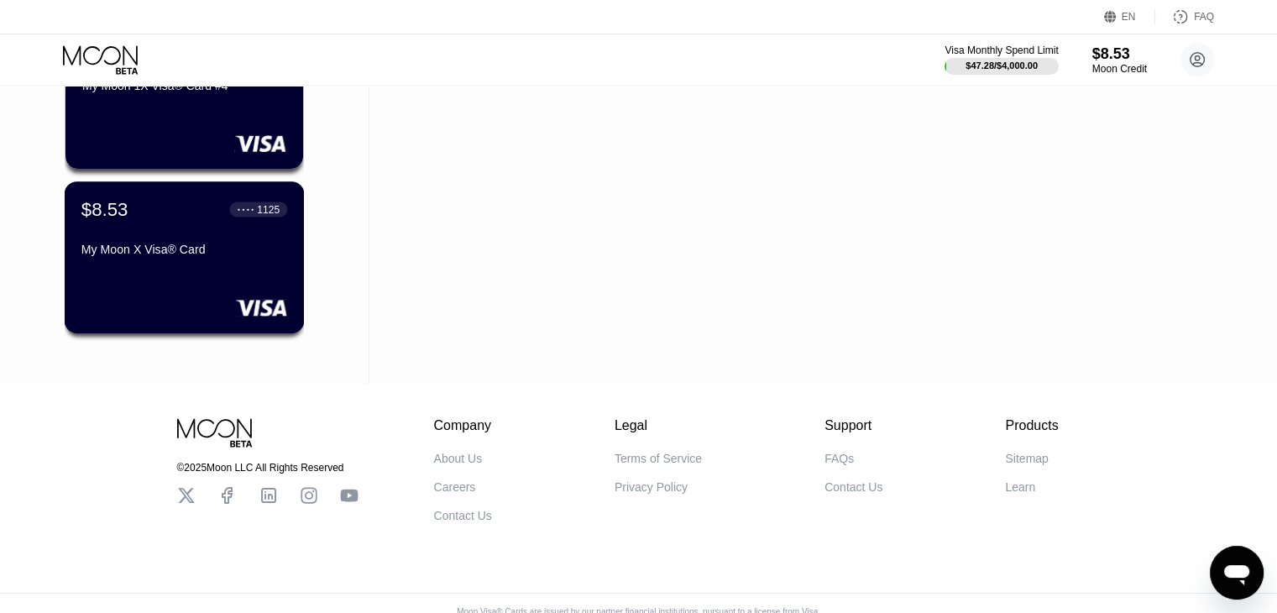
click at [250, 256] on div "My Moon X Visa® Card" at bounding box center [184, 249] width 206 height 13
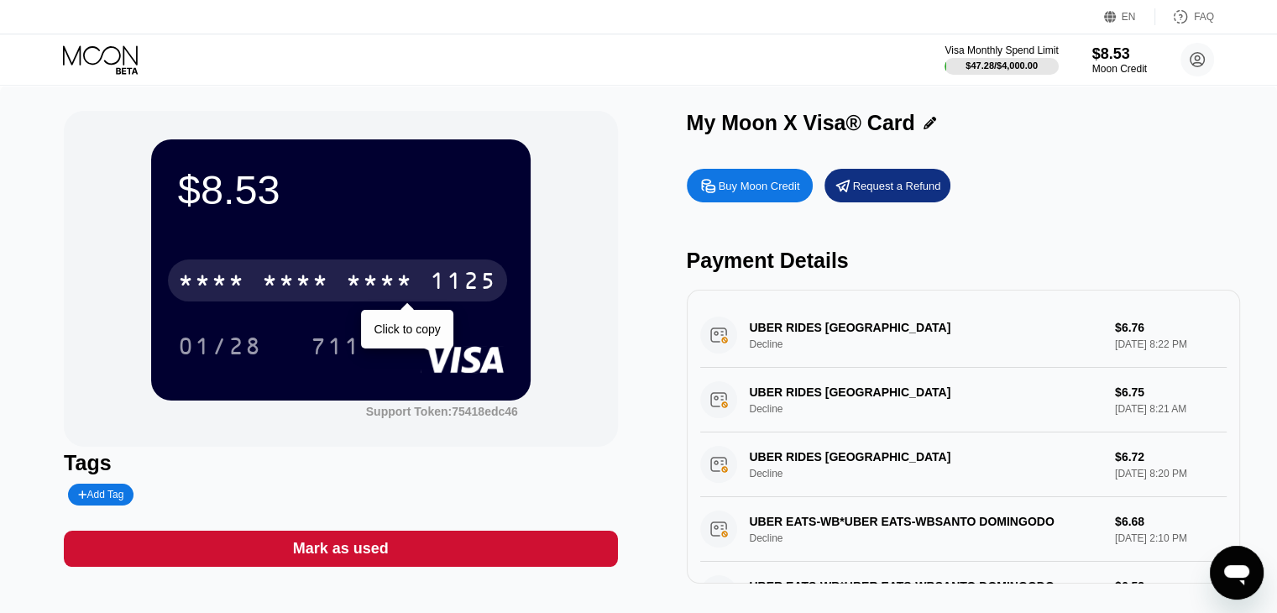
click at [430, 288] on div "1125" at bounding box center [463, 282] width 67 height 27
